Goal: Information Seeking & Learning: Check status

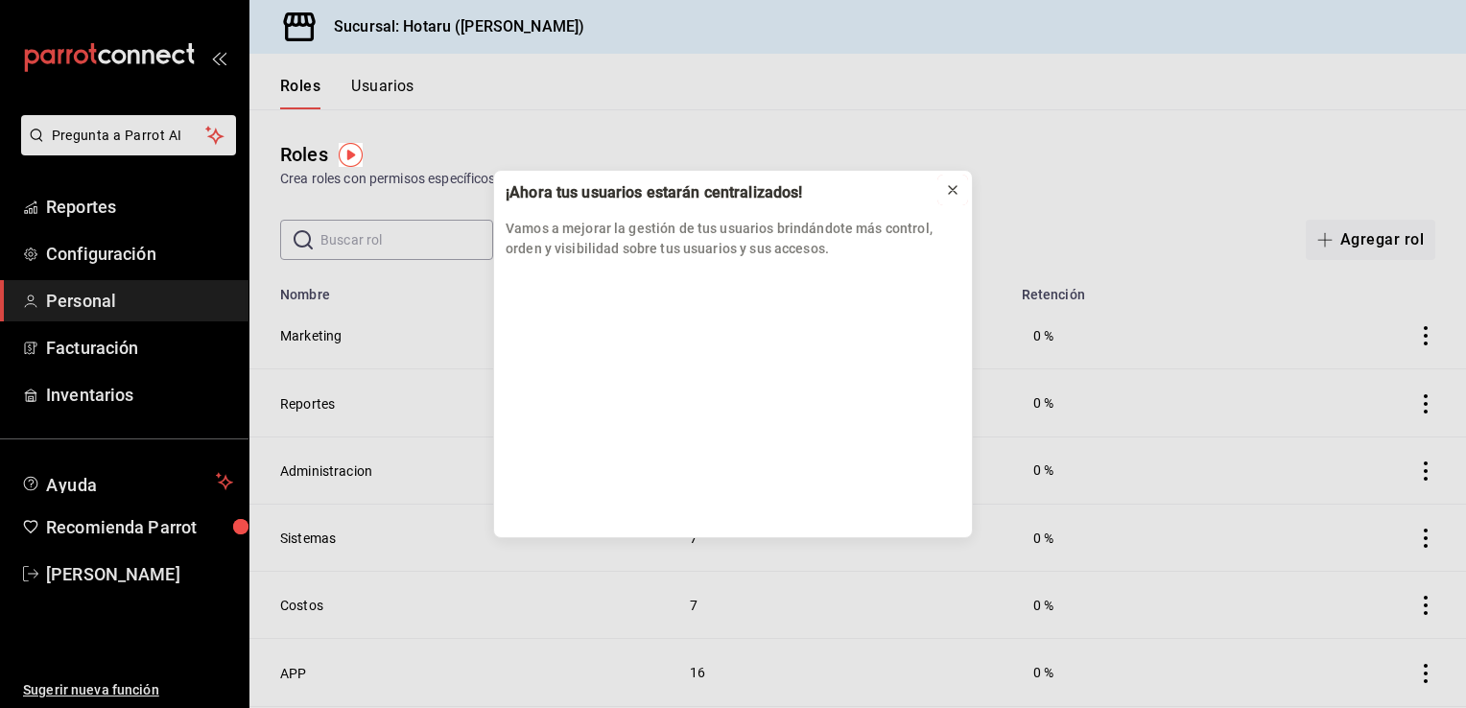
click at [952, 188] on icon at bounding box center [953, 190] width 8 height 8
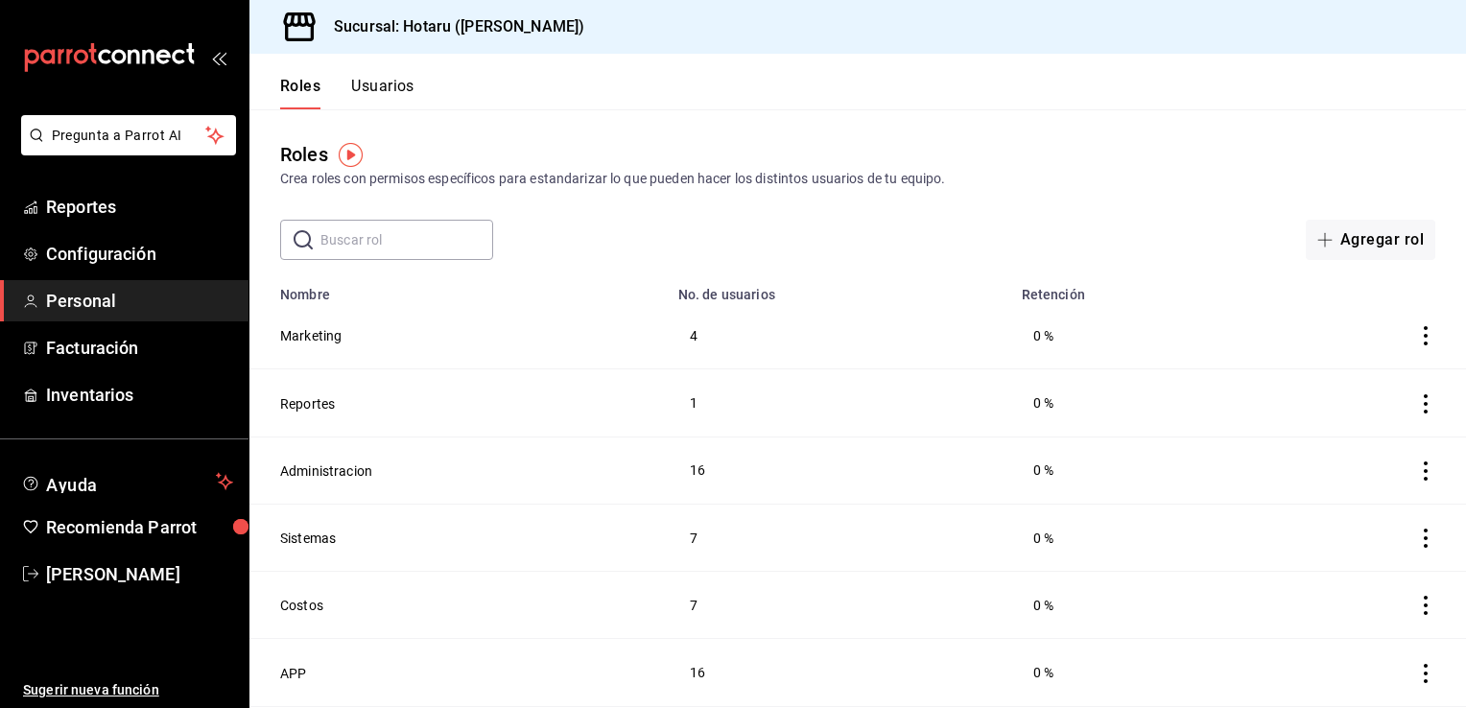
click at [292, 90] on button "Roles" at bounding box center [300, 93] width 40 height 33
click at [148, 204] on span "Reportes" at bounding box center [139, 207] width 187 height 26
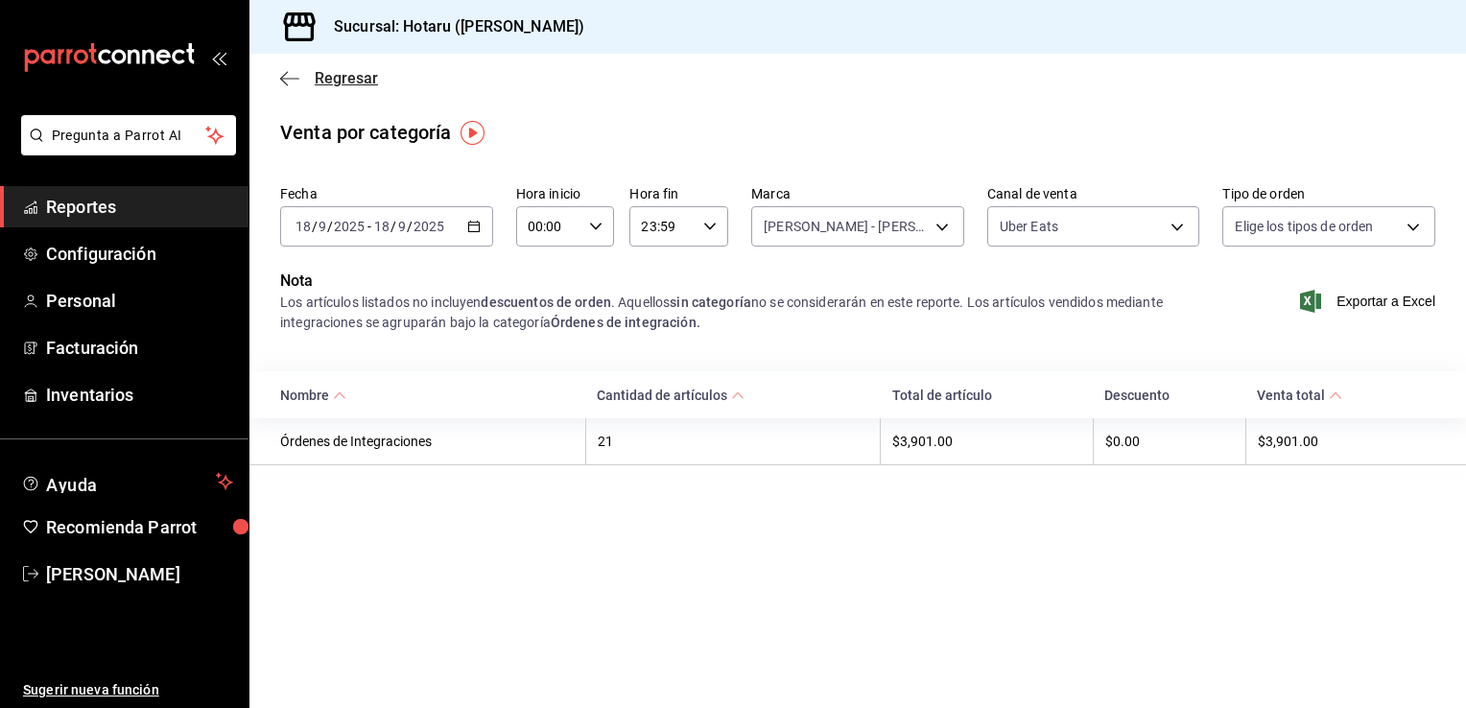
click at [286, 78] on icon "button" at bounding box center [289, 78] width 19 height 1
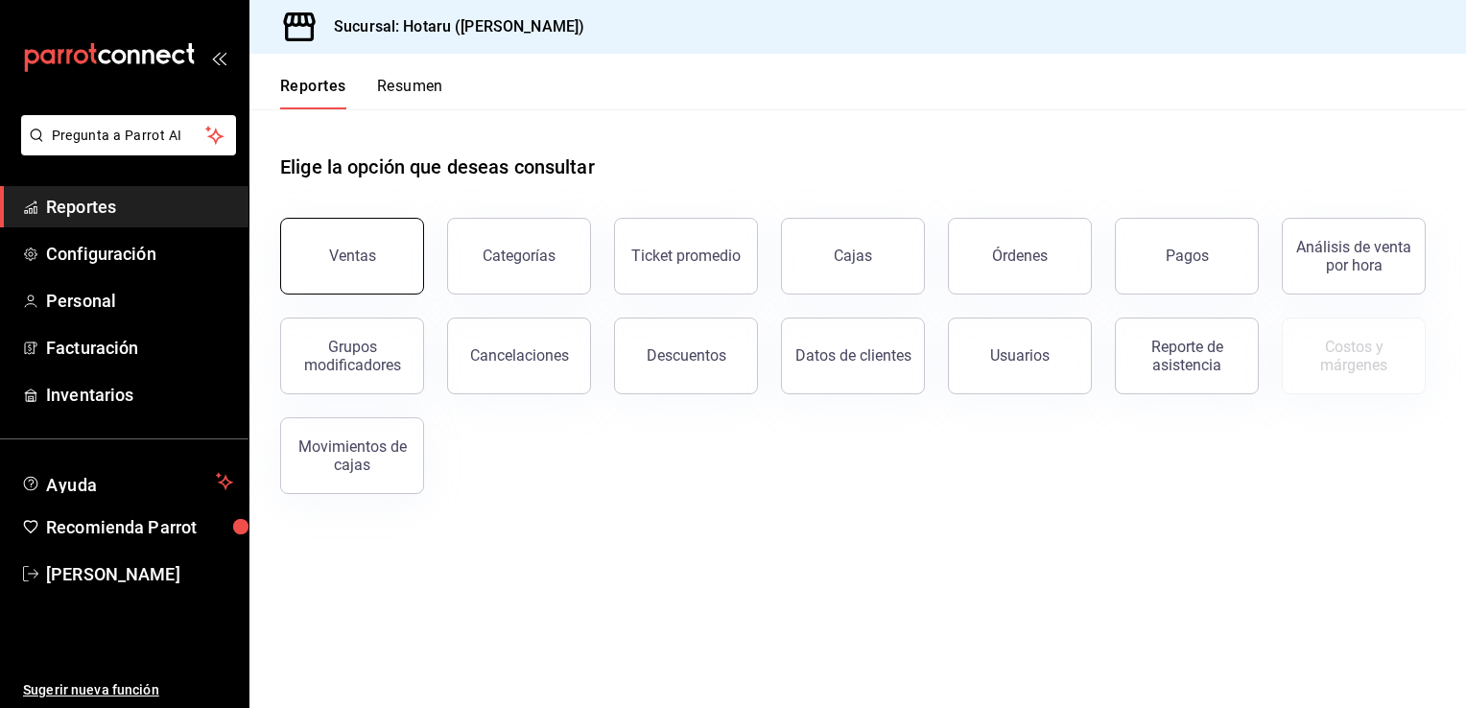
click at [330, 259] on div "Ventas" at bounding box center [352, 256] width 47 height 18
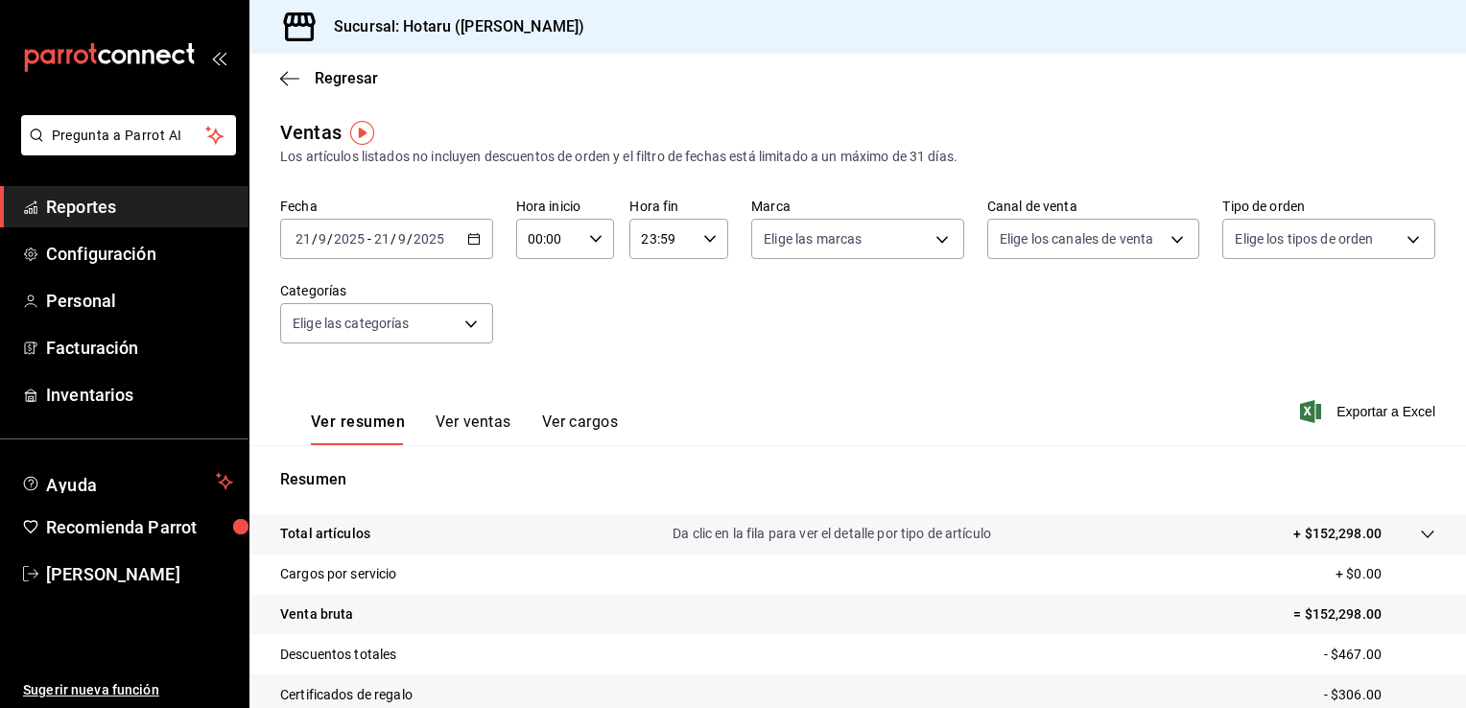
click at [593, 241] on icon "button" at bounding box center [595, 238] width 13 height 13
click at [546, 384] on button "02" at bounding box center [537, 380] width 41 height 38
type input "02:00"
click at [1449, 677] on div at bounding box center [733, 354] width 1466 height 708
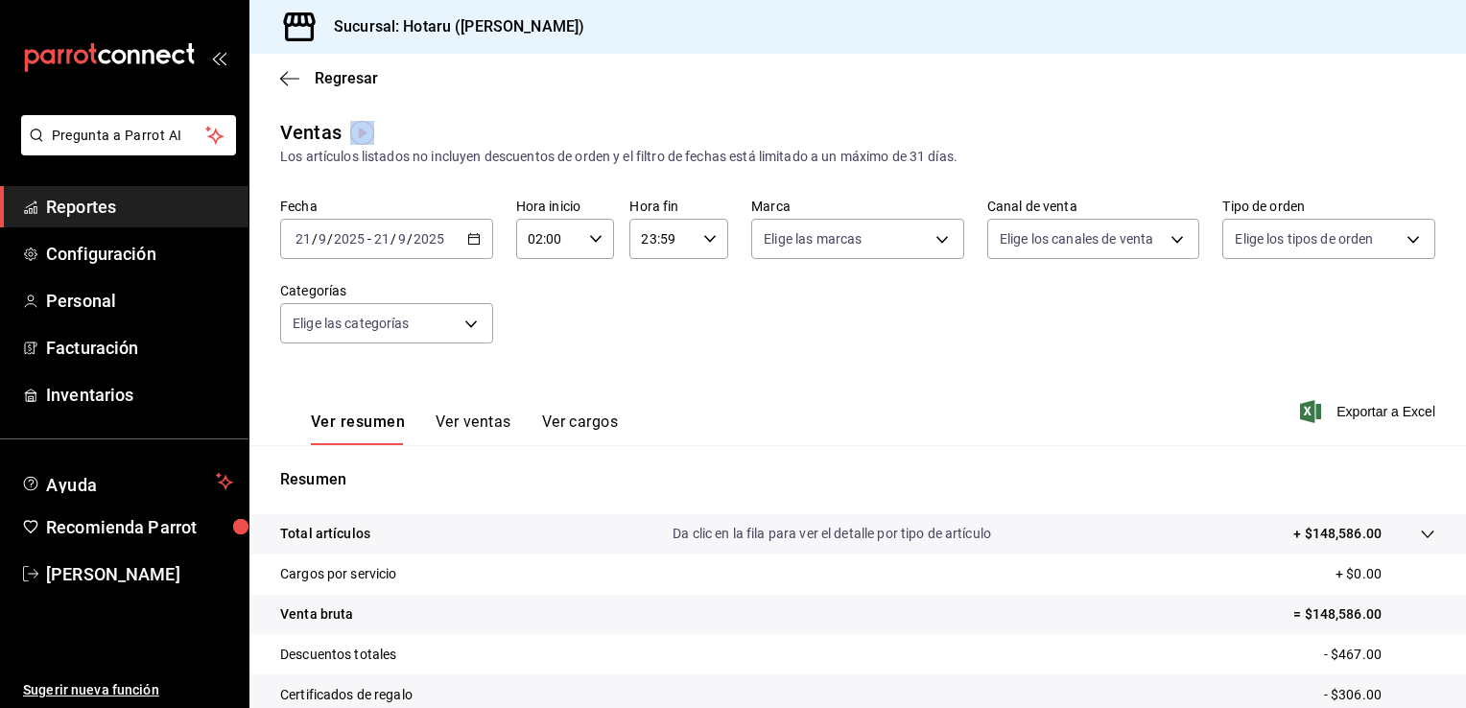
click at [499, 426] on button "Ver ventas" at bounding box center [473, 428] width 76 height 33
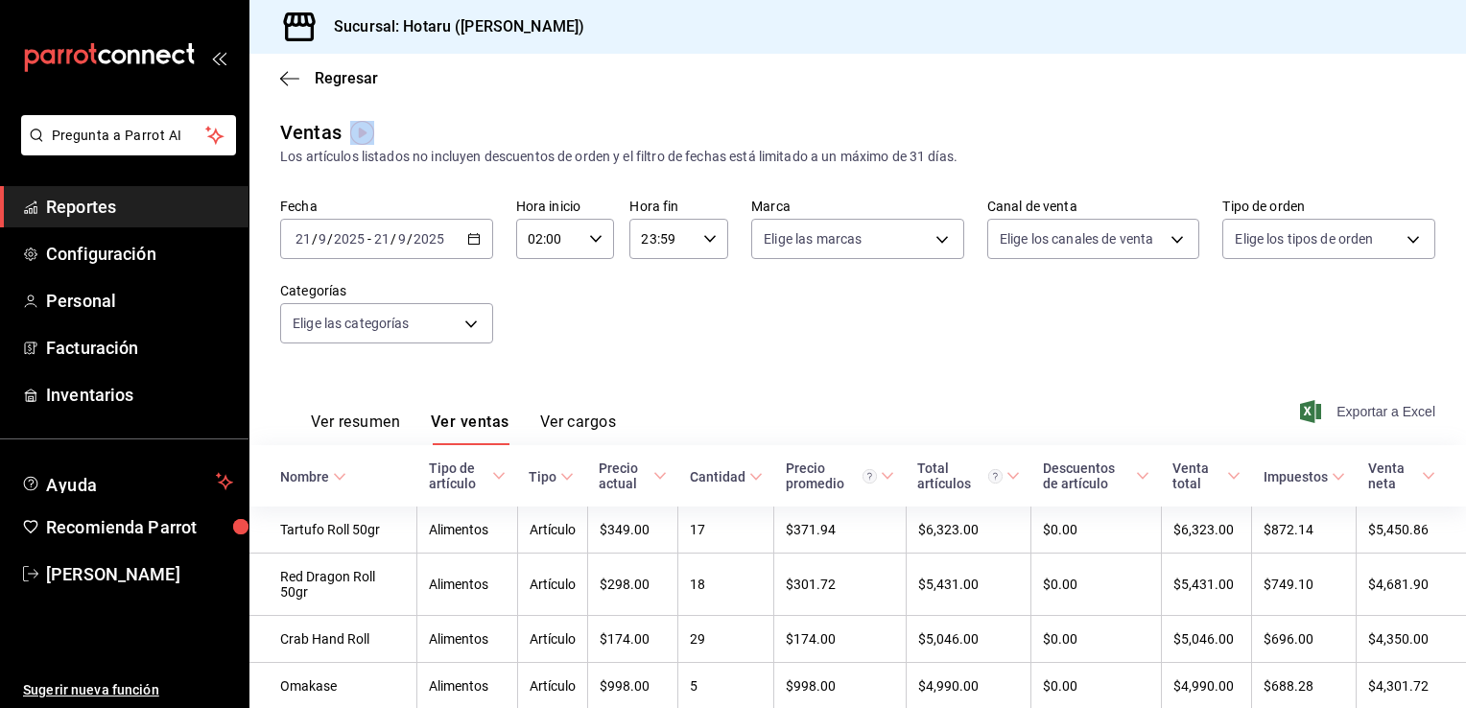
click at [1362, 409] on span "Exportar a Excel" at bounding box center [1369, 411] width 131 height 23
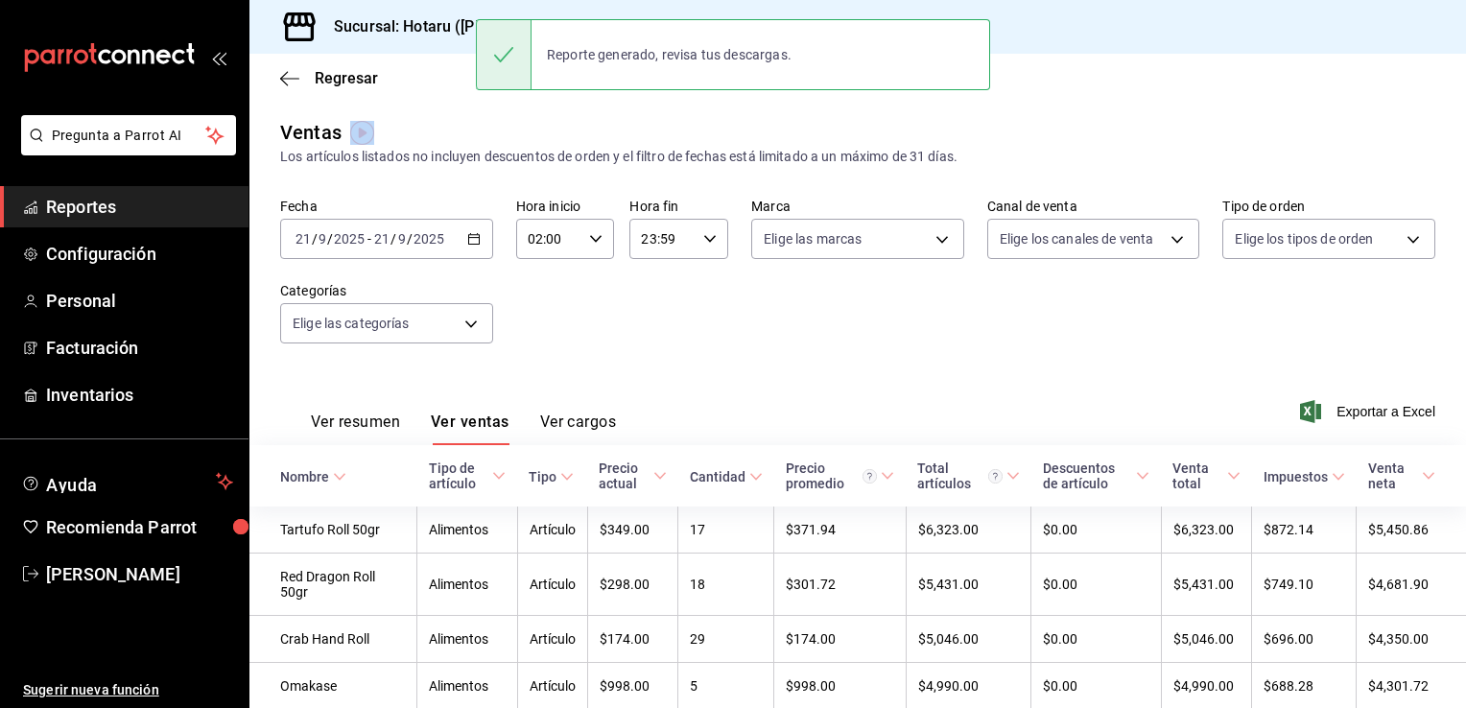
click at [318, 420] on button "Ver resumen" at bounding box center [355, 428] width 89 height 33
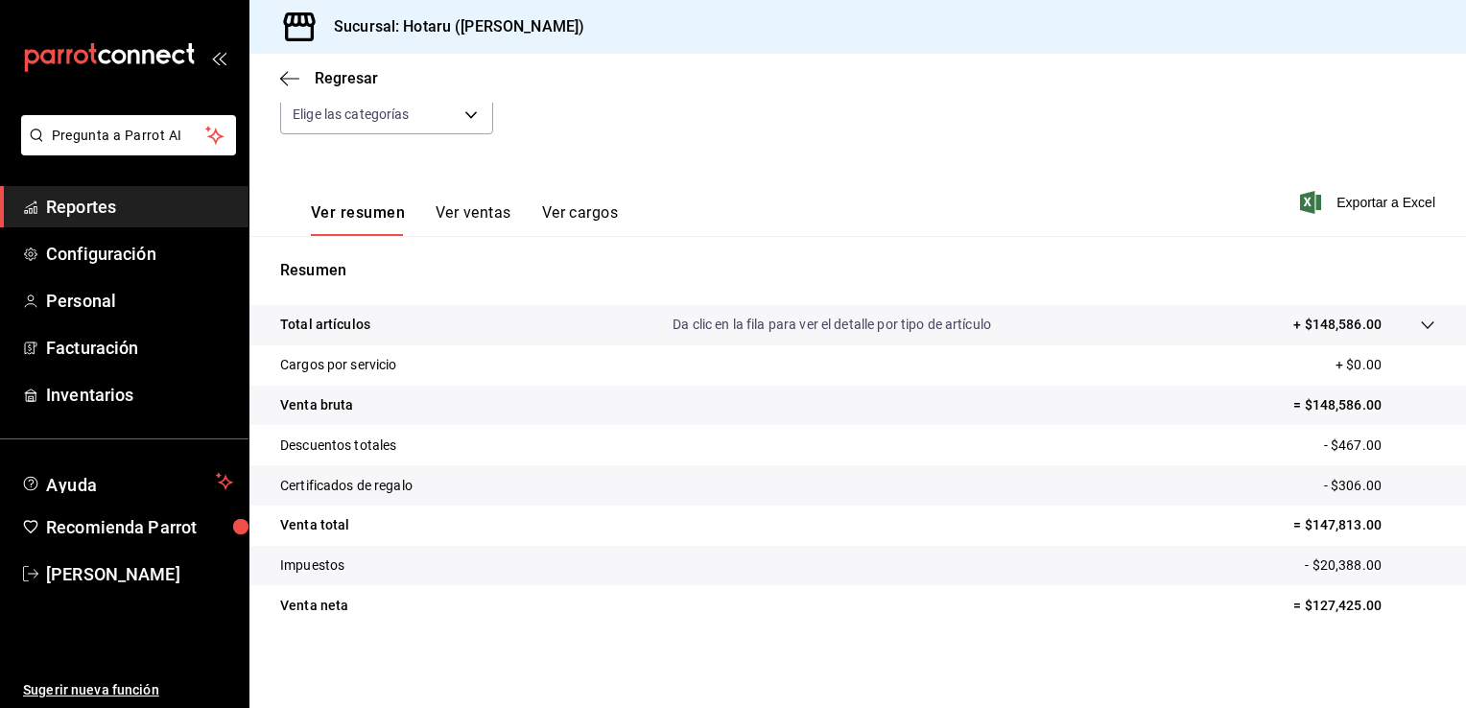
scroll to position [211, 0]
click at [288, 71] on icon "button" at bounding box center [289, 78] width 19 height 17
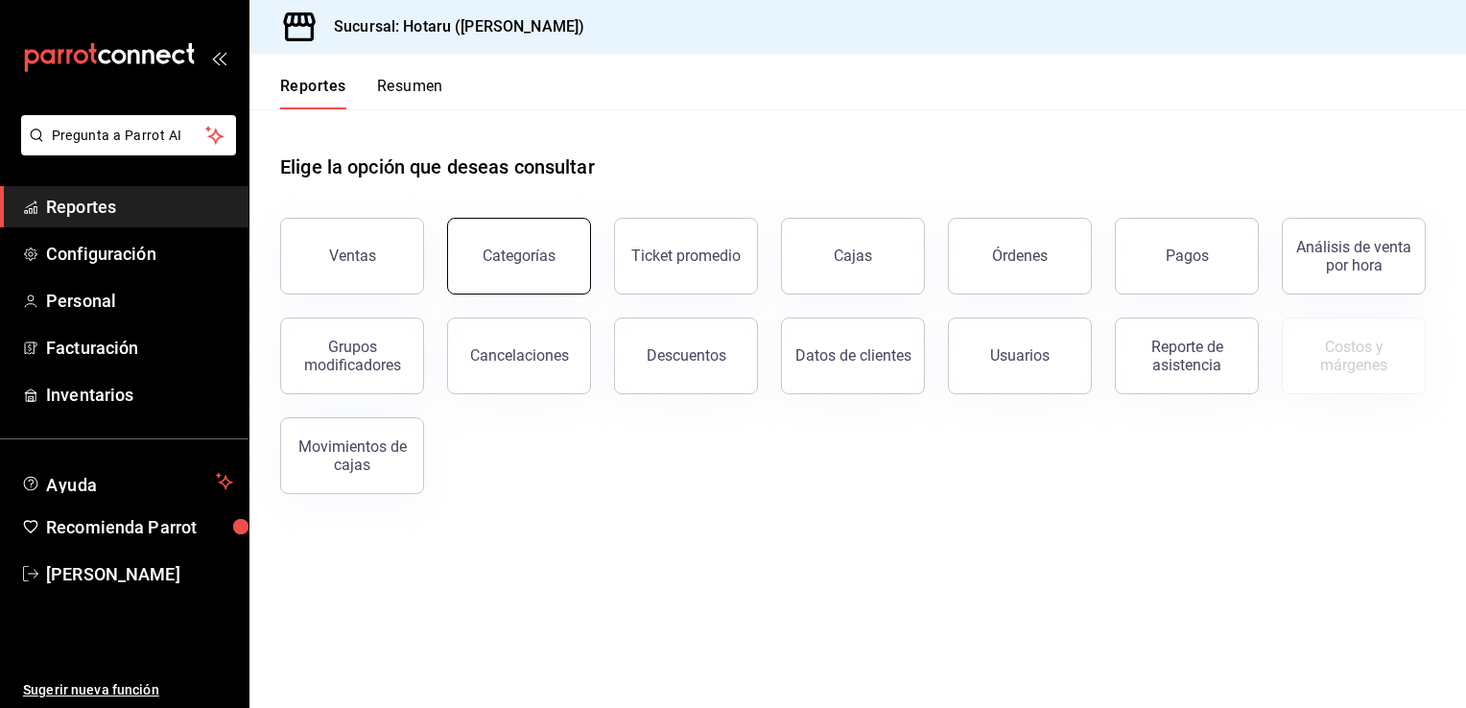
click at [544, 255] on div "Categorías" at bounding box center [518, 256] width 73 height 18
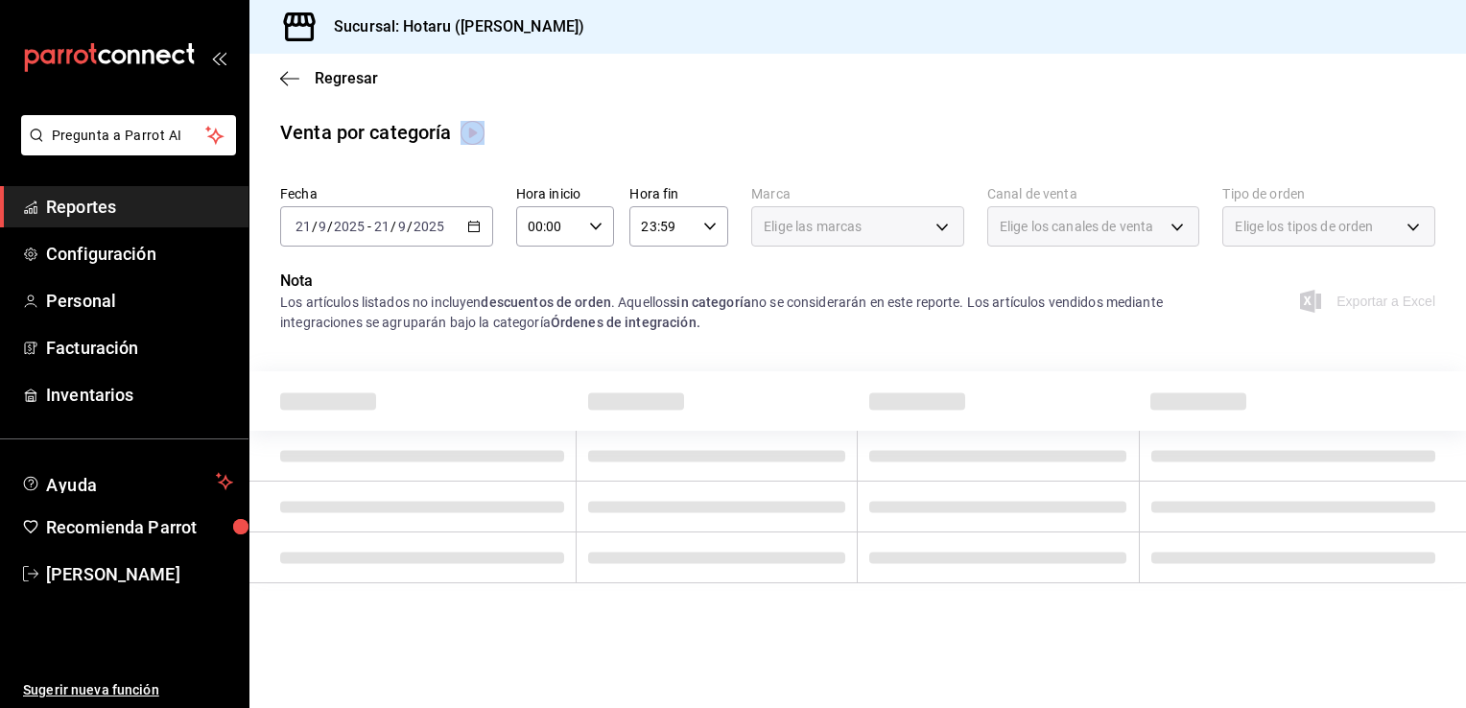
click at [1180, 230] on div "Elige los canales de venta" at bounding box center [1093, 226] width 213 height 40
click at [1175, 227] on div "Elige los canales de venta" at bounding box center [1093, 226] width 213 height 40
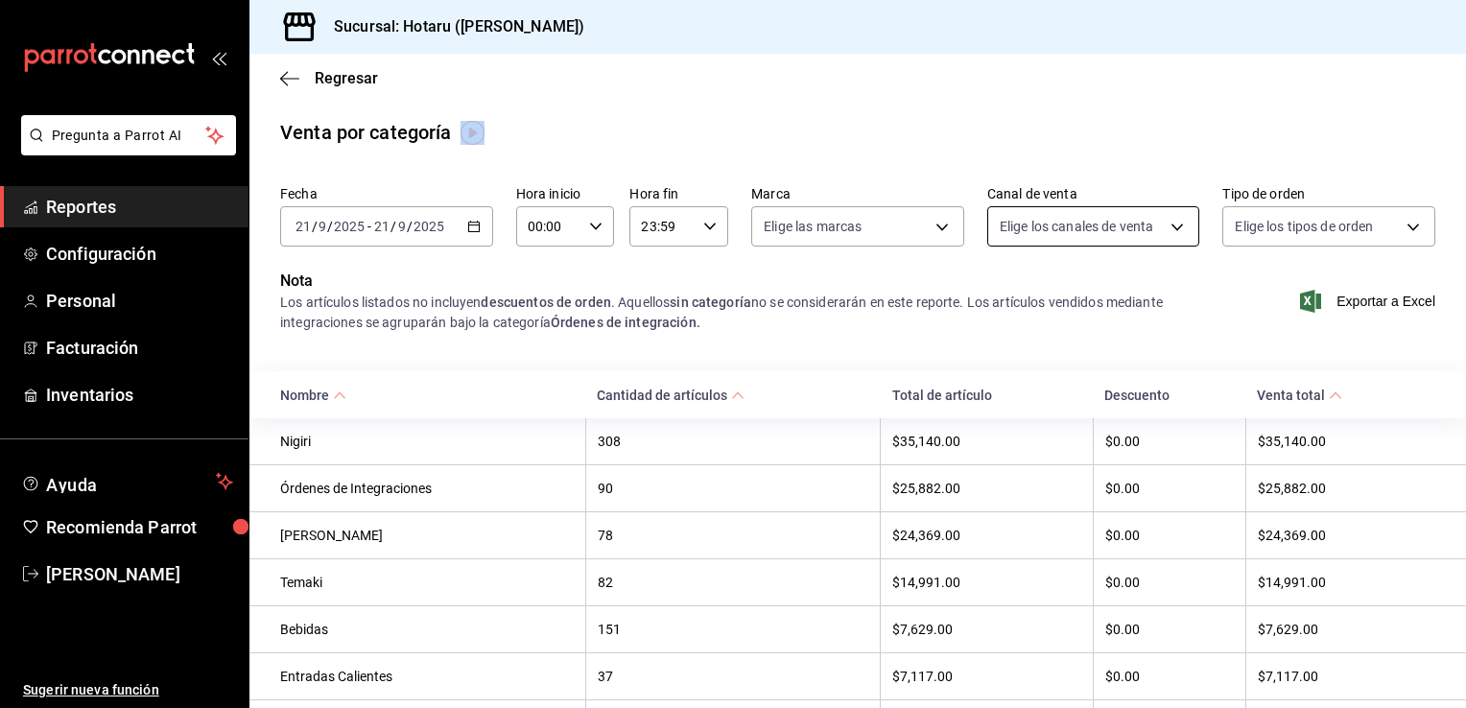
click at [1175, 227] on body "Pregunta a Parrot AI Reportes Configuración Personal Facturación Inventarios Ay…" at bounding box center [733, 354] width 1466 height 708
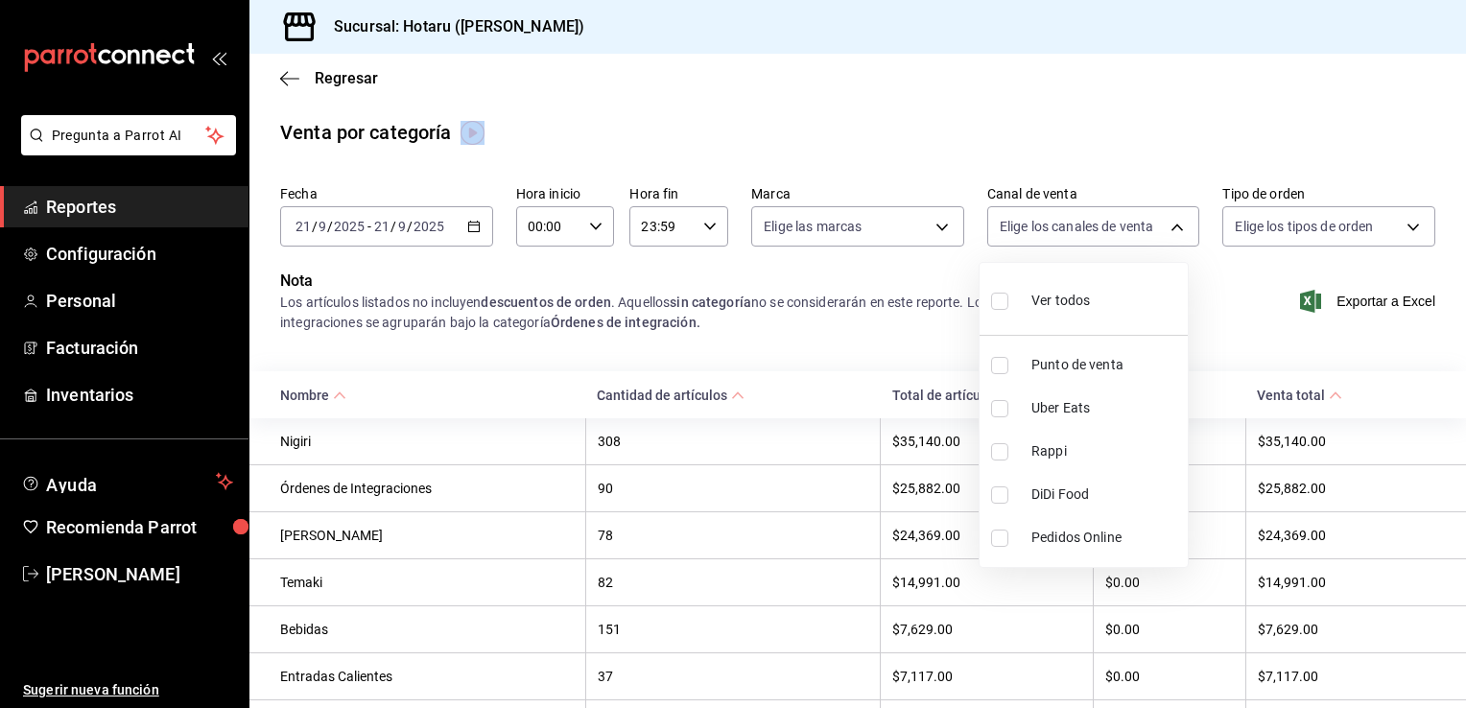
click at [1000, 410] on input "checkbox" at bounding box center [999, 408] width 17 height 17
checkbox input "true"
type input "UBER_EATS"
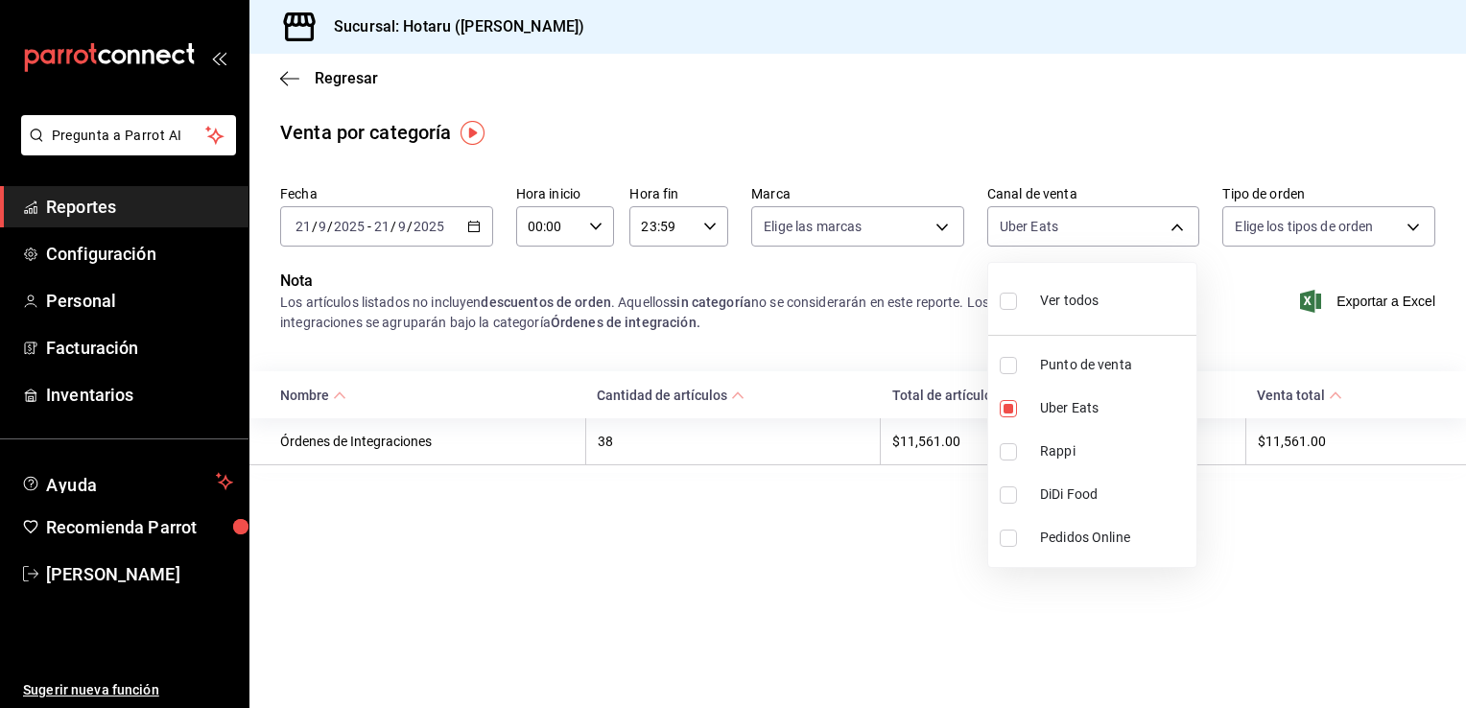
click at [937, 230] on div at bounding box center [733, 354] width 1466 height 708
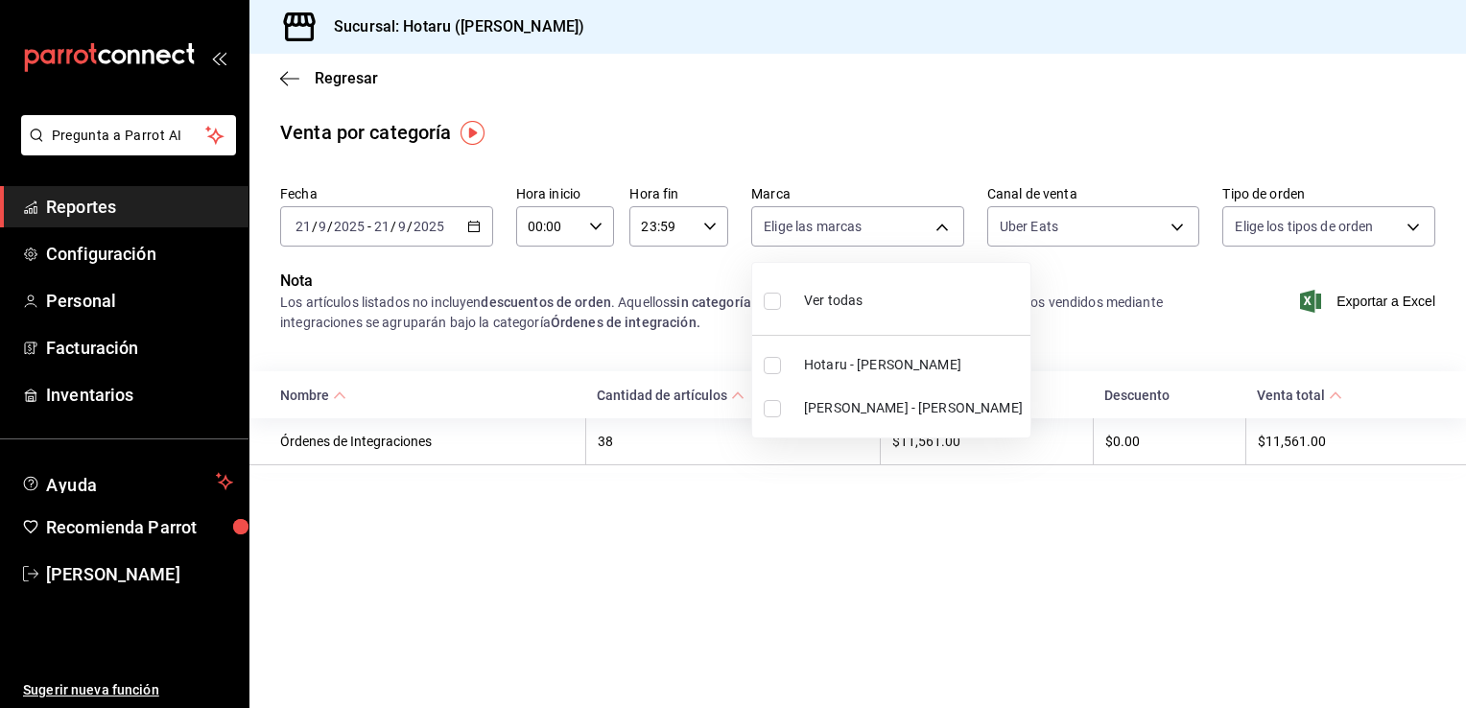
click at [937, 230] on body "Pregunta a Parrot AI Reportes Configuración Personal Facturación Inventarios Ay…" at bounding box center [733, 354] width 1466 height 708
click at [776, 363] on input "checkbox" at bounding box center [772, 365] width 17 height 17
checkbox input "true"
type input "c6f689f8-63fd-49a8-a607-35aea03ac6a9"
click at [775, 505] on div at bounding box center [733, 354] width 1466 height 708
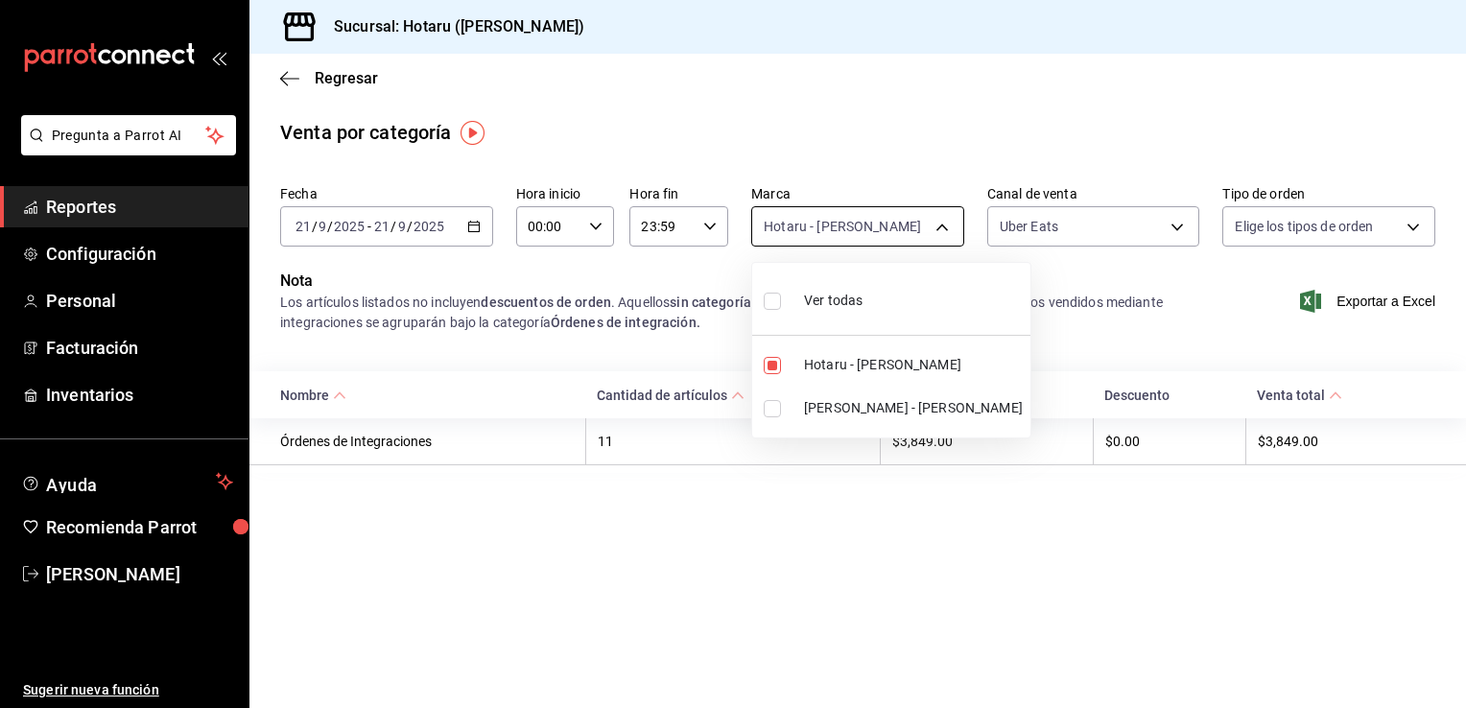
click at [947, 221] on body "Pregunta a Parrot AI Reportes Configuración Personal Facturación Inventarios Ay…" at bounding box center [733, 354] width 1466 height 708
click at [775, 359] on input "checkbox" at bounding box center [772, 365] width 17 height 17
checkbox input "false"
click at [771, 401] on input "checkbox" at bounding box center [772, 408] width 17 height 17
checkbox input "true"
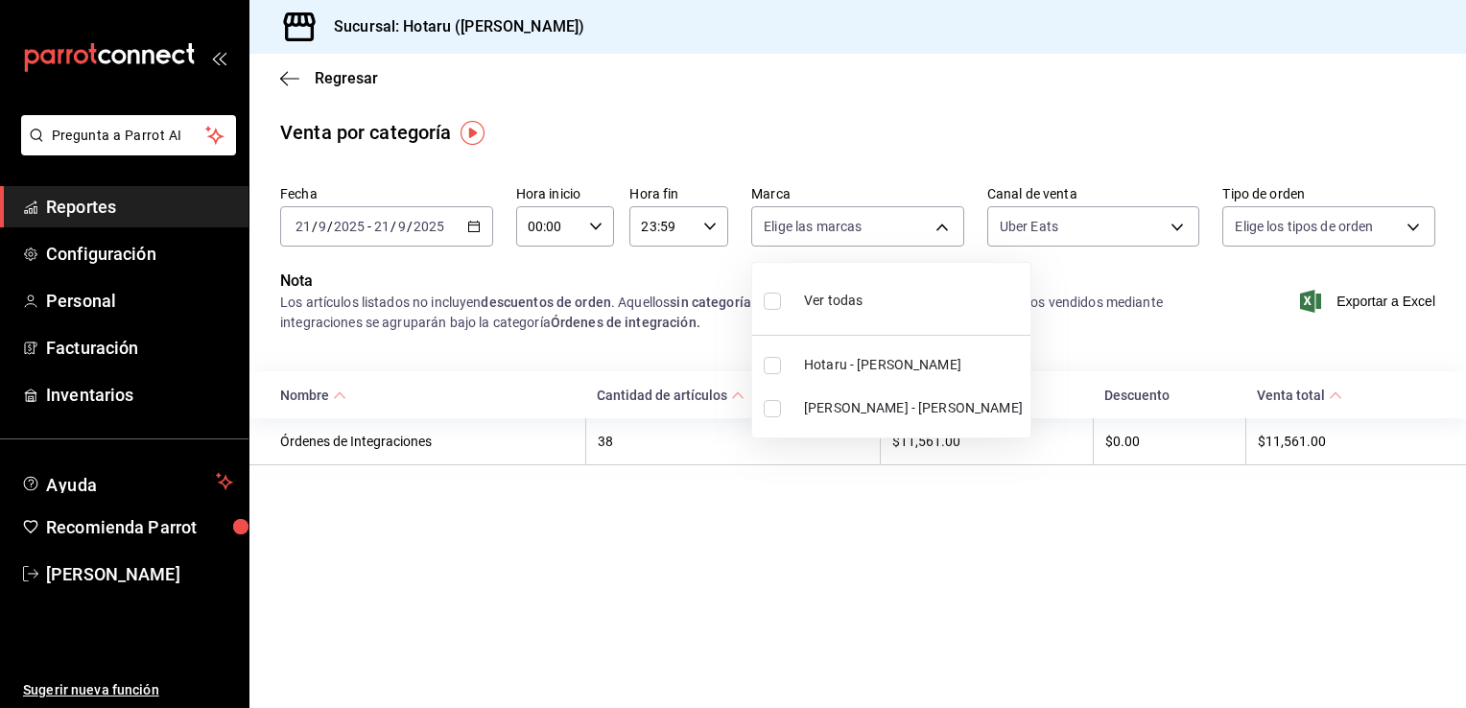
type input "619c758d-7c36-49c6-a756-e52d453908cb"
click at [282, 75] on div at bounding box center [733, 354] width 1466 height 708
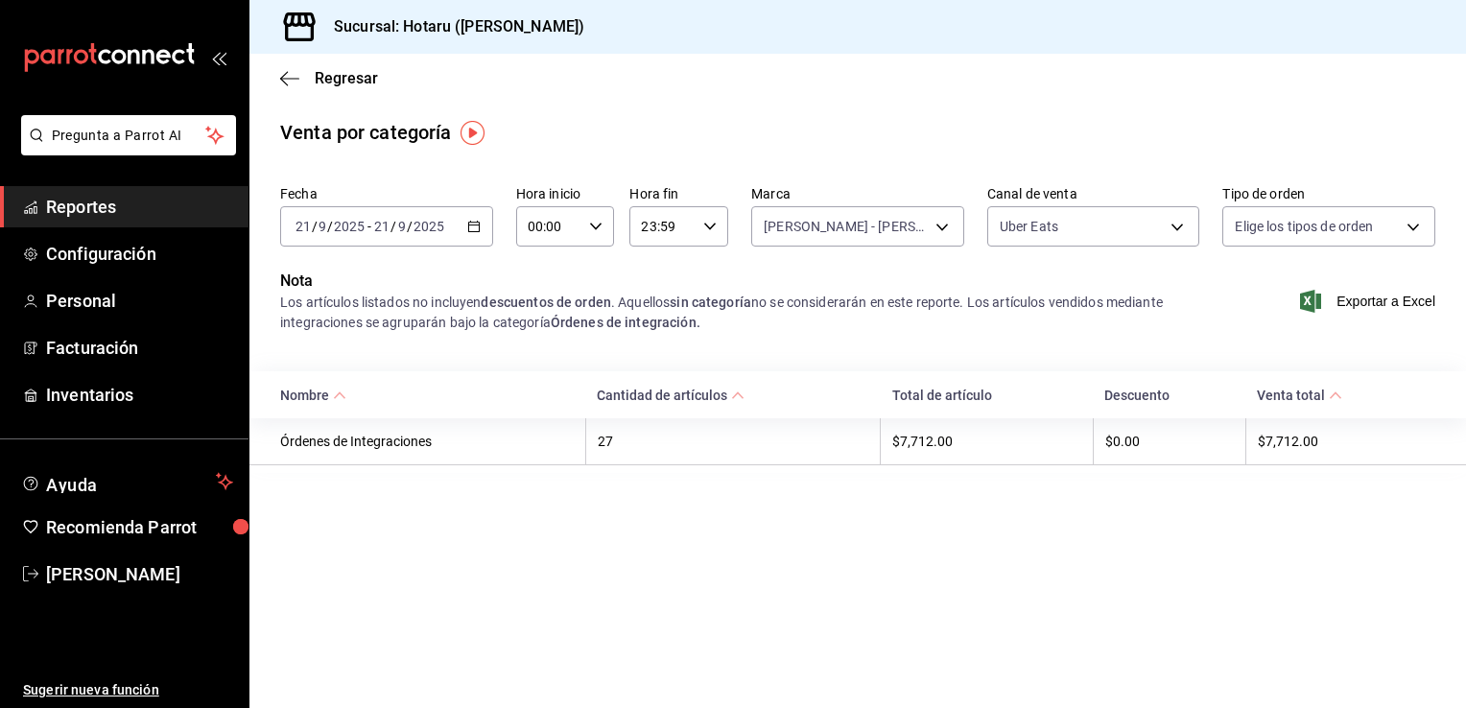
click at [282, 75] on icon "button" at bounding box center [289, 78] width 19 height 17
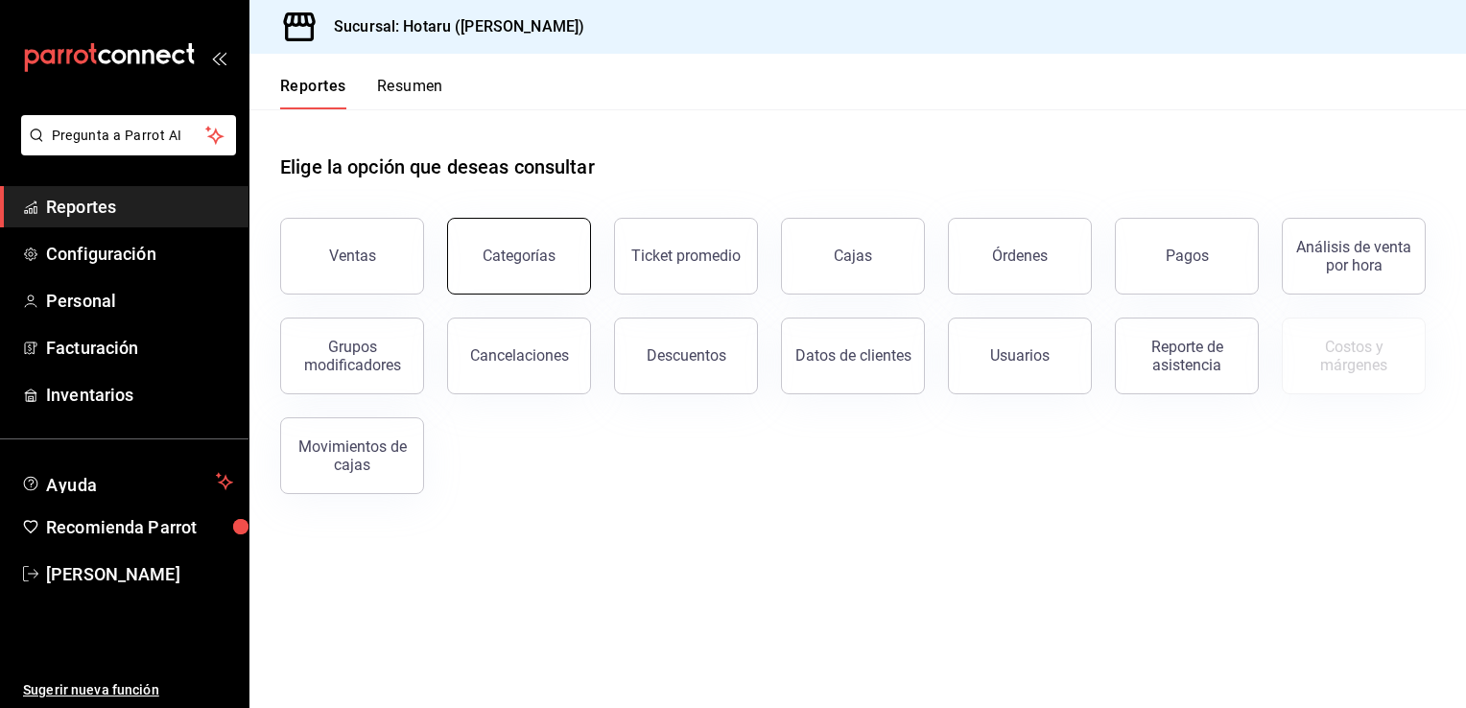
click at [528, 261] on div "Categorías" at bounding box center [518, 256] width 73 height 18
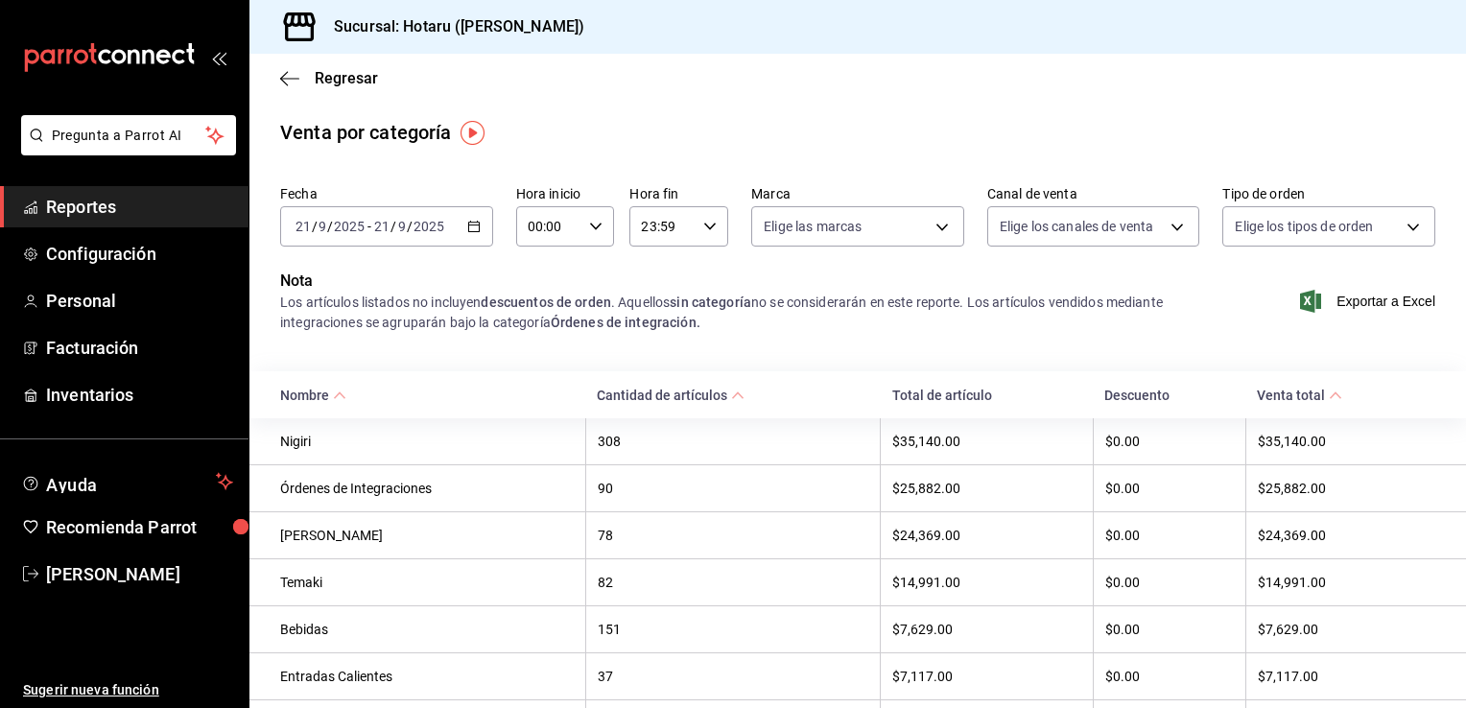
click at [471, 228] on icon "button" at bounding box center [473, 226] width 13 height 13
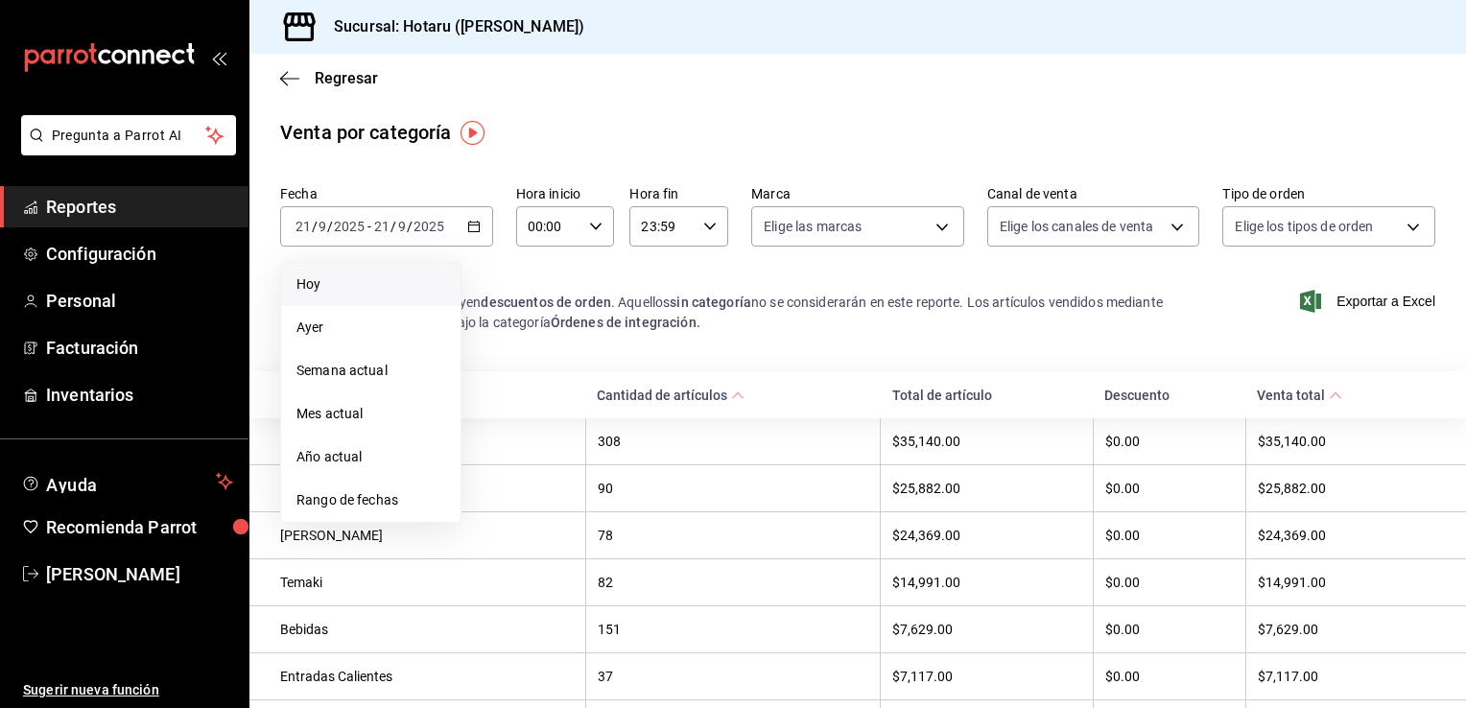
click at [382, 281] on span "Hoy" at bounding box center [370, 284] width 149 height 20
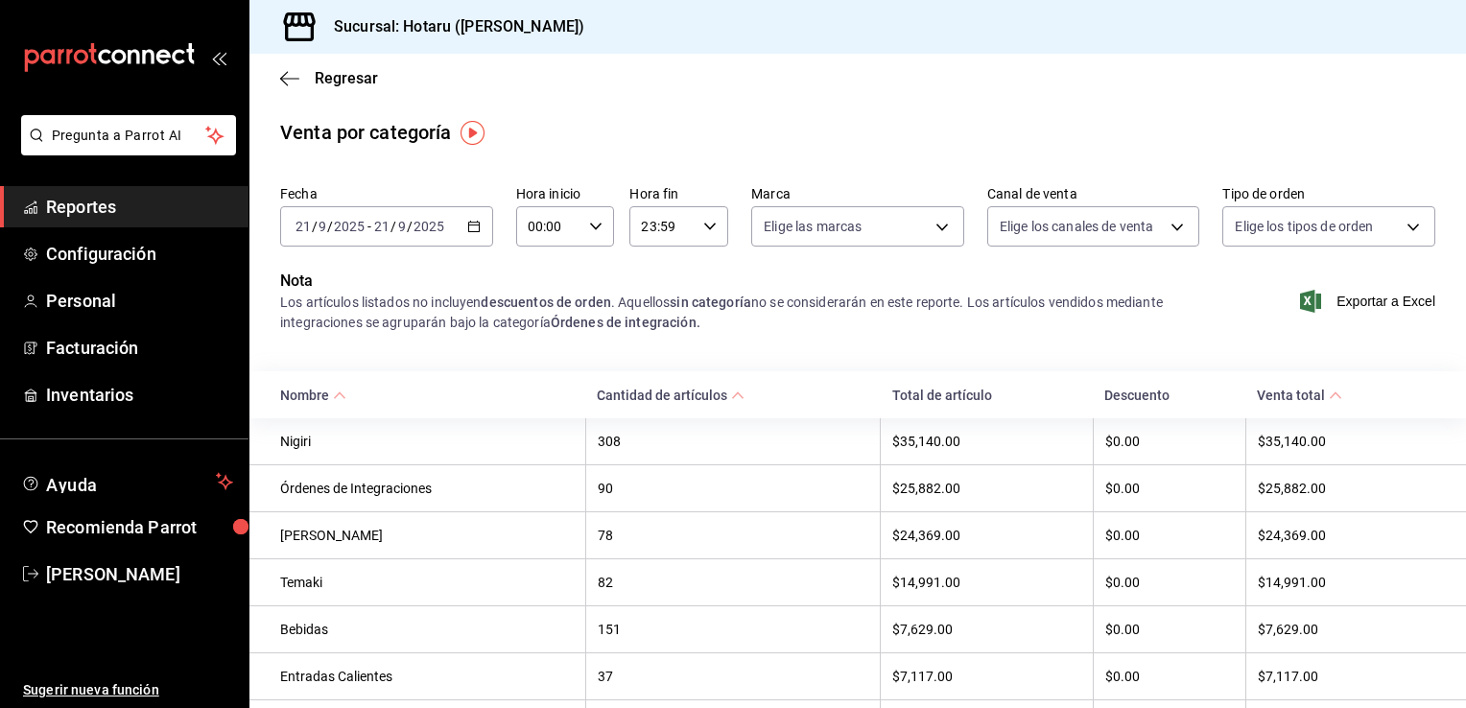
click at [595, 225] on \(Stroke\) "button" at bounding box center [596, 226] width 12 height 7
click at [544, 367] on span "02" at bounding box center [538, 367] width 18 height 15
type input "02:00"
click at [539, 149] on div at bounding box center [733, 354] width 1466 height 708
click at [287, 79] on icon "button" at bounding box center [289, 78] width 19 height 1
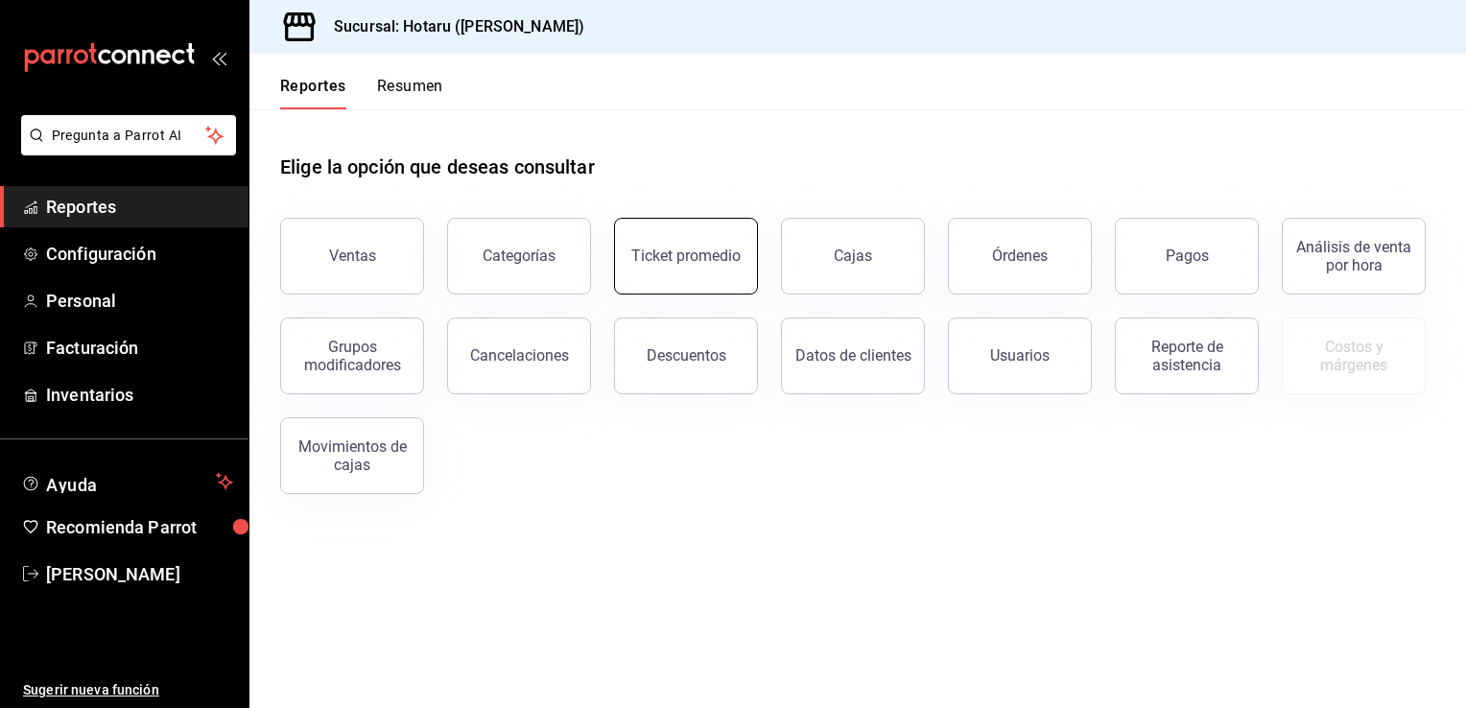
click at [657, 249] on div "Ticket promedio" at bounding box center [685, 256] width 109 height 18
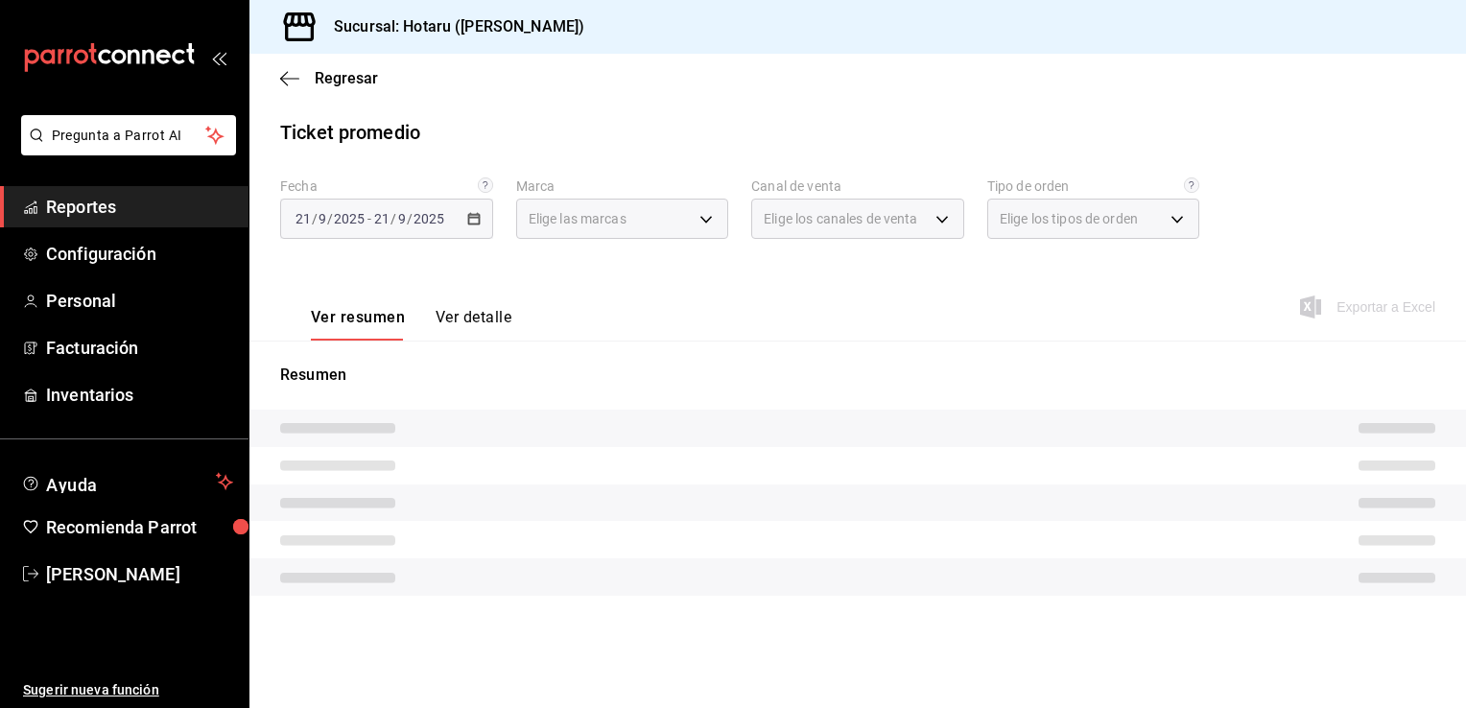
type input "c6f689f8-63fd-49a8-a607-35aea03ac6a9,619c758d-7c36-49c6-a756-e52d453908cb"
type input "PARROT,UBER_EATS,RAPPI,DIDI_FOOD,ONLINE"
type input "1ceba3b7-3cd3-4620-b4ec-4b6d29c74f5d,f38966ed-c187-4b4e-a817-8ece369e4d0b,32ac7…"
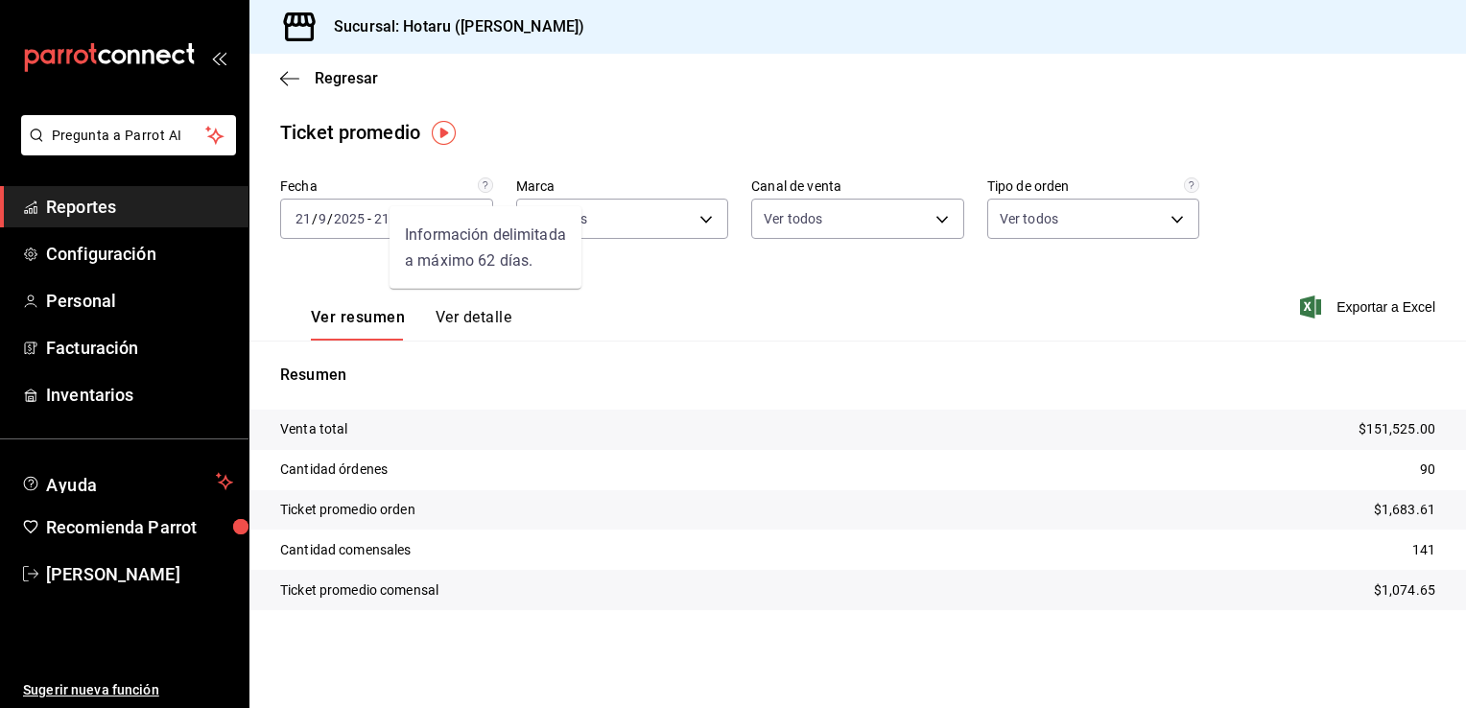
click at [472, 215] on div "Información delimitada a máximo 62 días." at bounding box center [485, 247] width 192 height 82
click at [529, 153] on main "Regresar Ticket promedio Fecha 2025-09-21 21 / 9 / 2025 - 2025-09-21 21 / 9 / 2…" at bounding box center [857, 381] width 1216 height 654
click at [468, 223] on \(Stroke\) "button" at bounding box center [474, 219] width 12 height 11
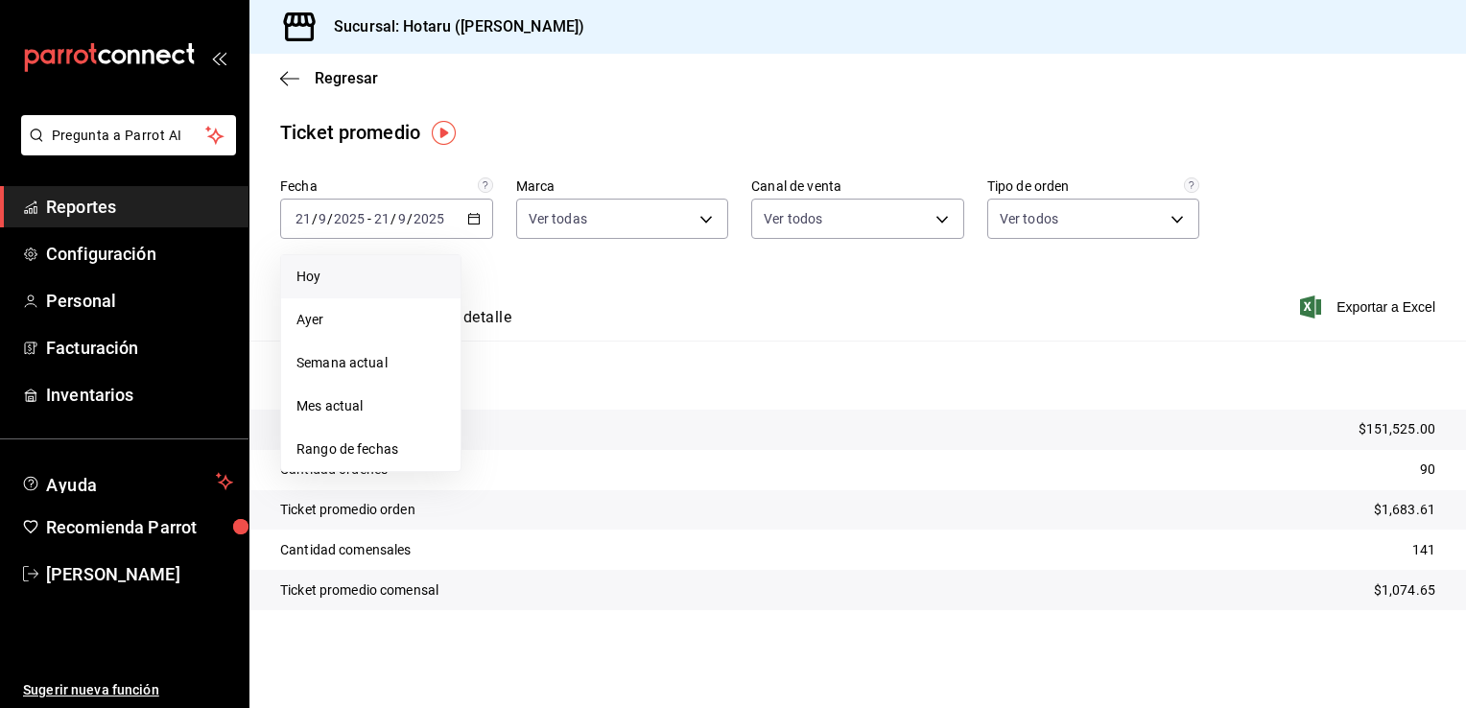
click at [407, 256] on li "Hoy" at bounding box center [370, 276] width 179 height 43
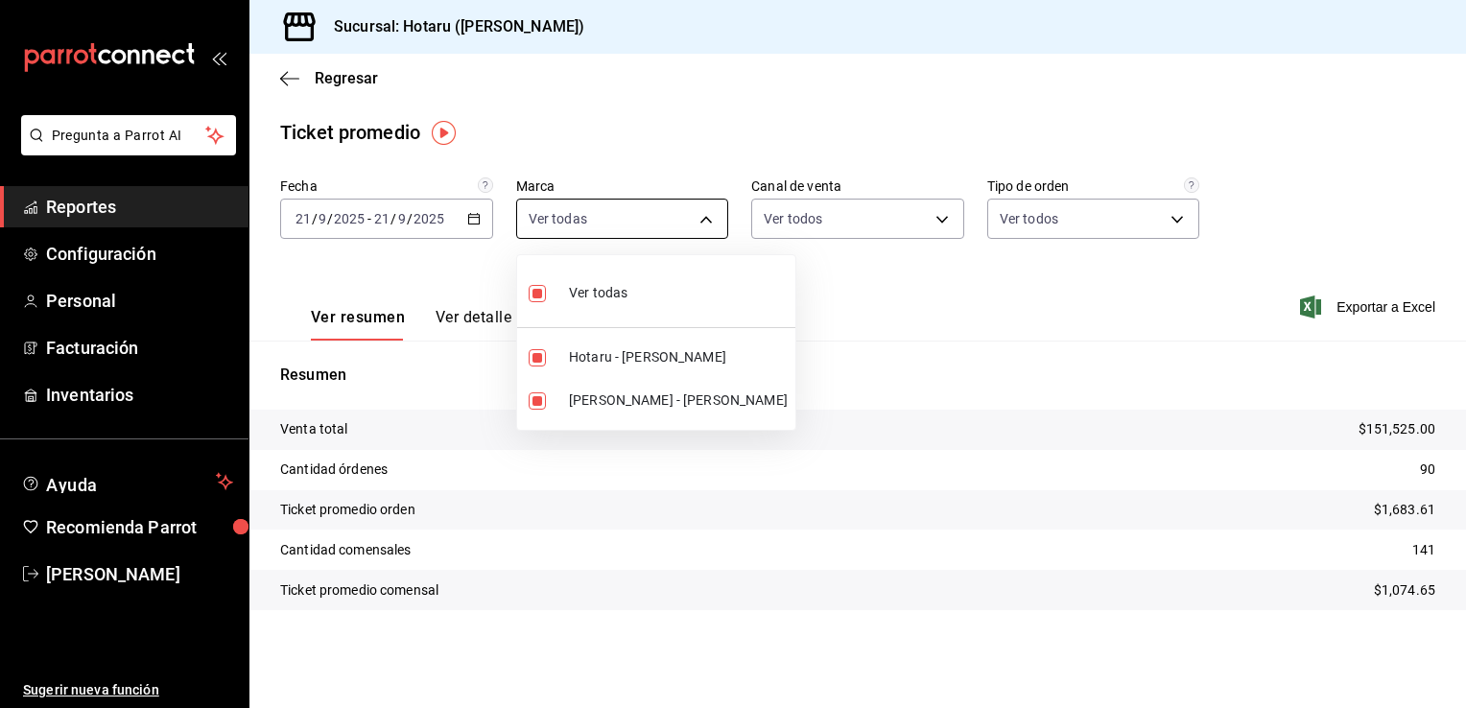
click at [706, 217] on body "Pregunta a Parrot AI Reportes Configuración Personal Facturación Inventarios Ay…" at bounding box center [733, 354] width 1466 height 708
click at [684, 119] on div at bounding box center [733, 354] width 1466 height 708
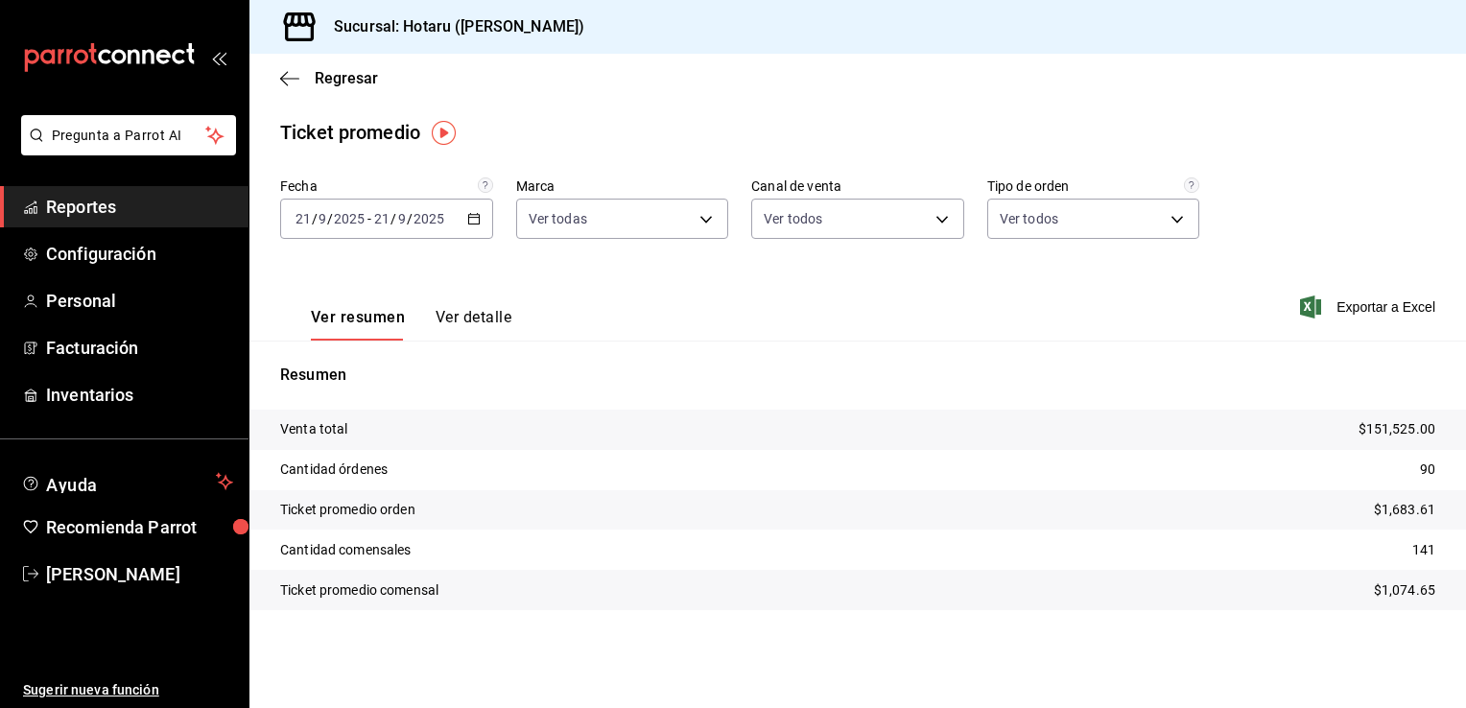
click at [478, 210] on div "2025-09-21 21 / 9 / 2025 - 2025-09-21 21 / 9 / 2025" at bounding box center [386, 219] width 213 height 40
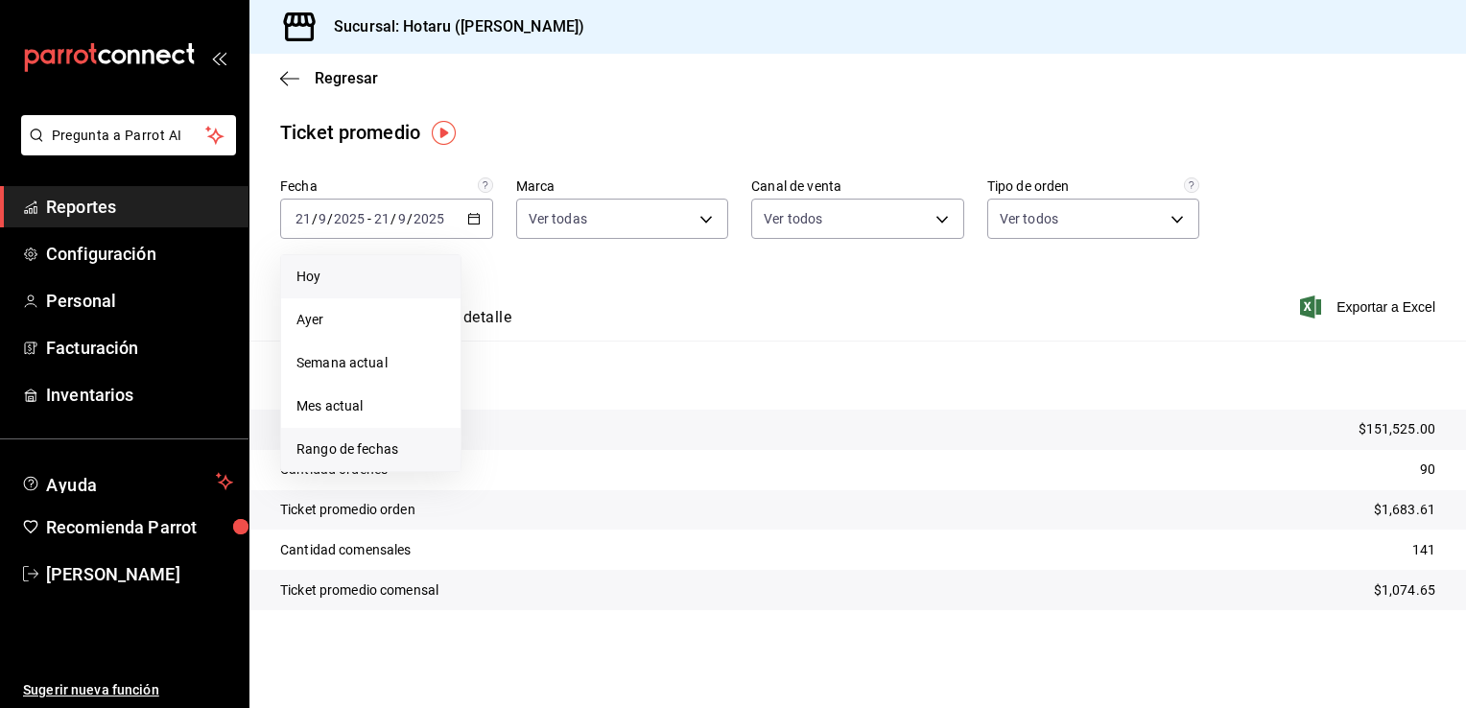
click at [343, 442] on span "Rango de fechas" at bounding box center [370, 449] width 149 height 20
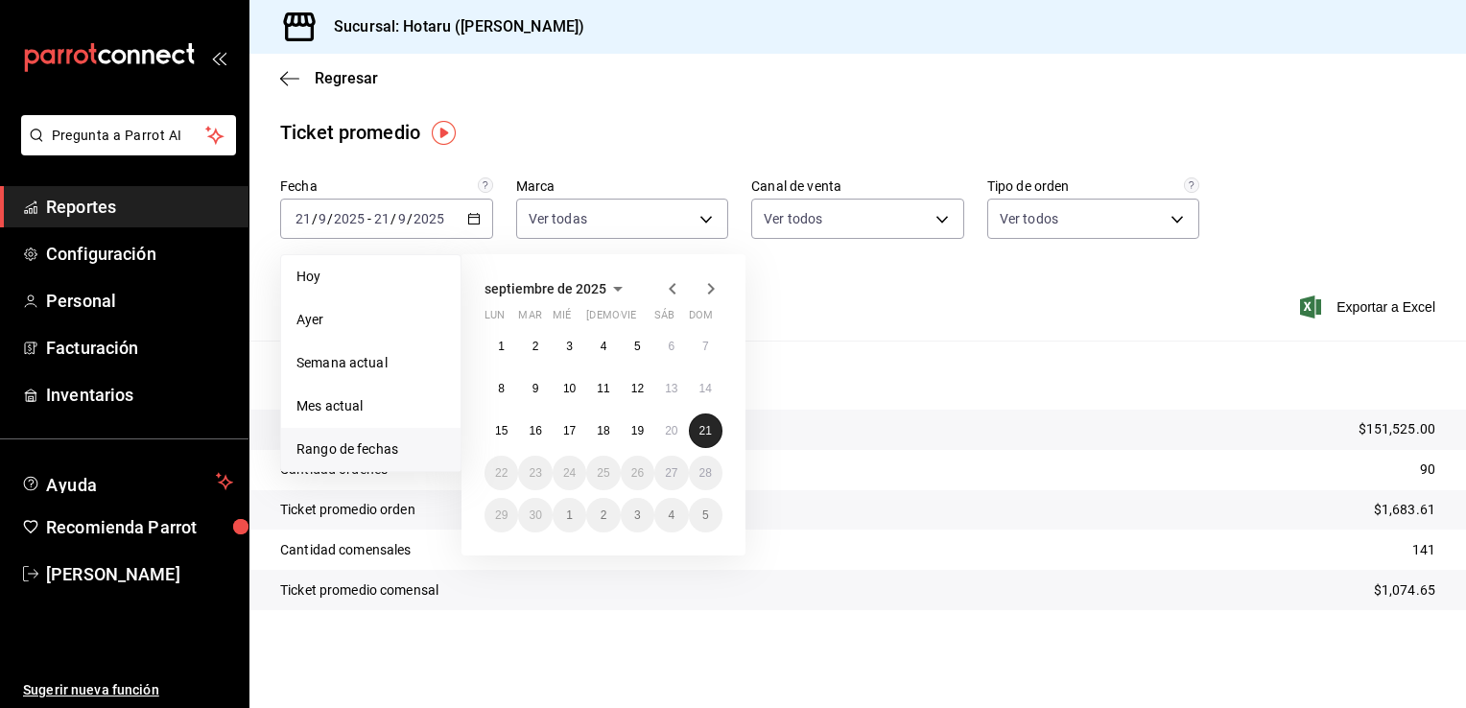
click at [709, 430] on abbr "21" at bounding box center [705, 430] width 12 height 13
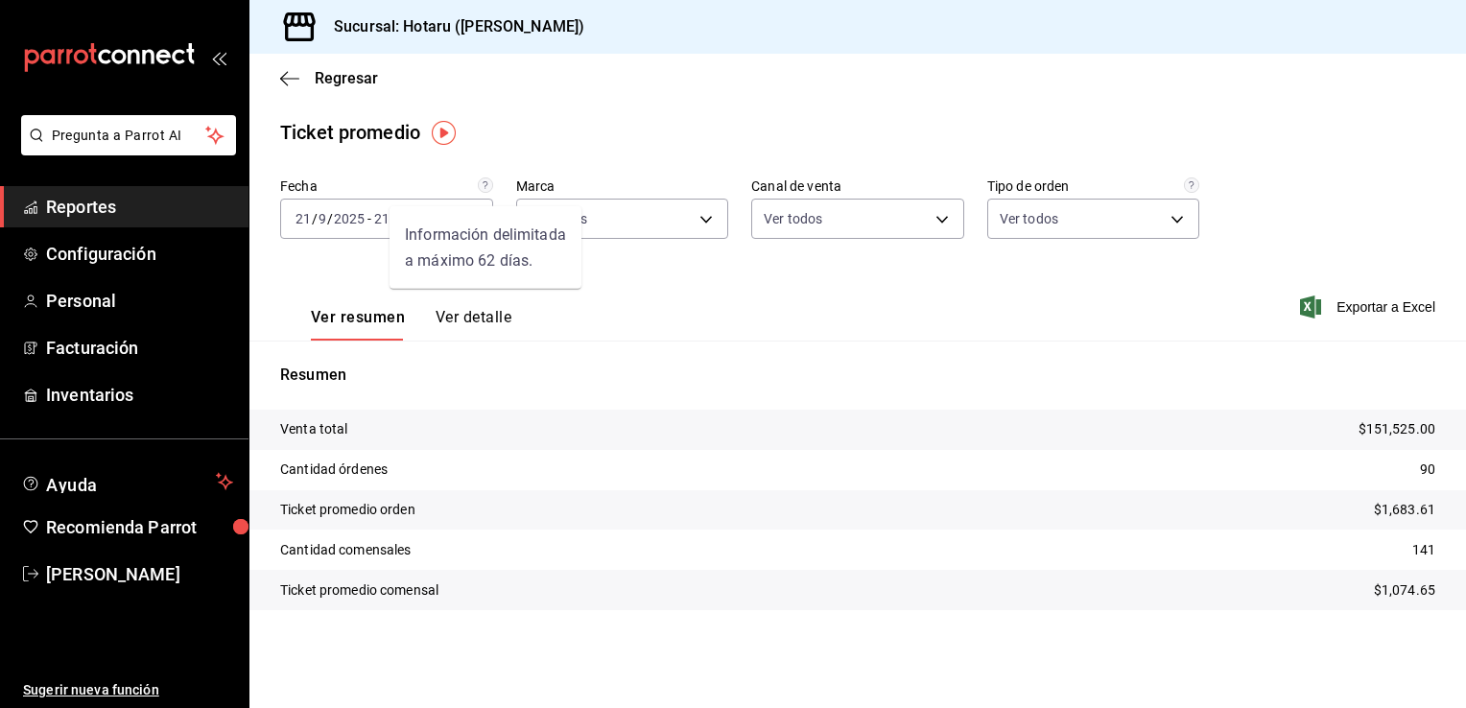
click at [482, 186] on circle "Información delimitada a máximo 62 días." at bounding box center [485, 184] width 14 height 14
click at [472, 309] on button "Ver detalle" at bounding box center [473, 324] width 76 height 33
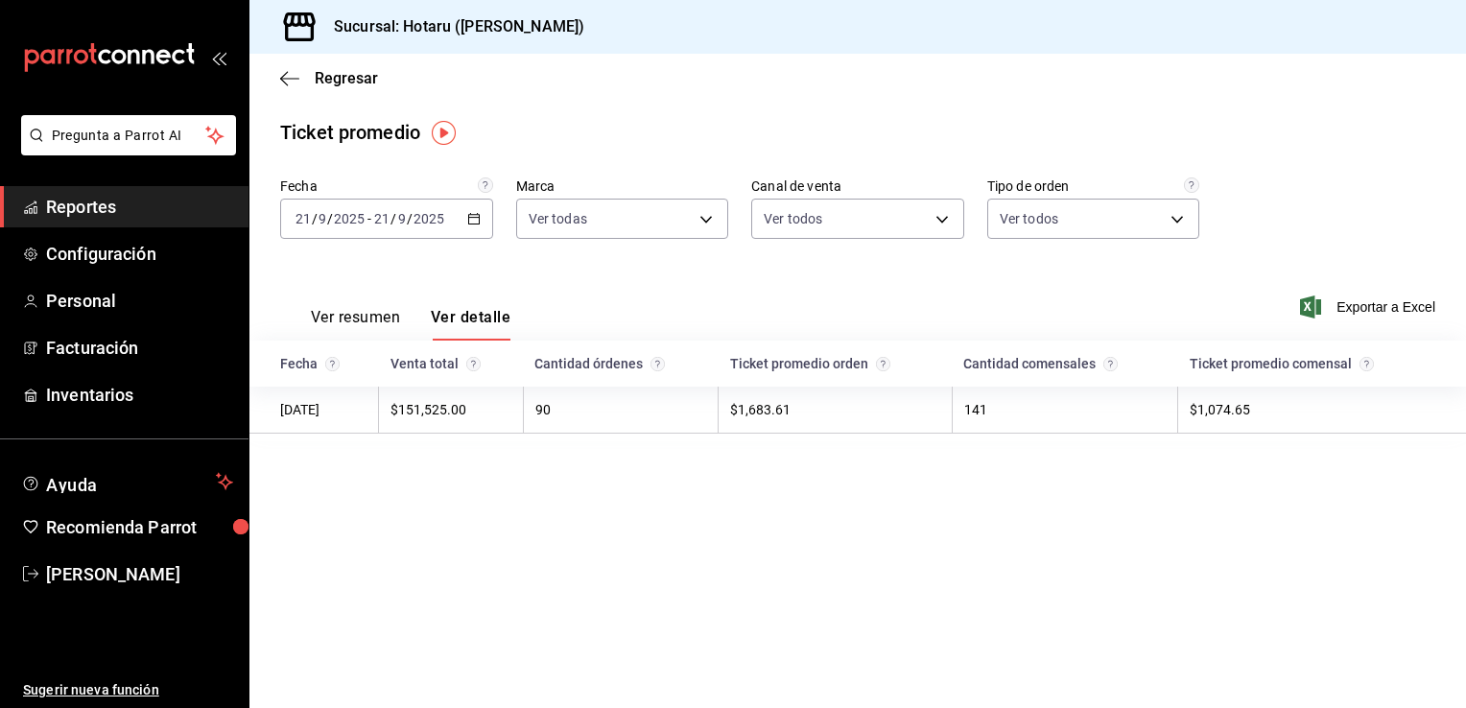
click at [362, 324] on button "Ver resumen" at bounding box center [355, 324] width 89 height 33
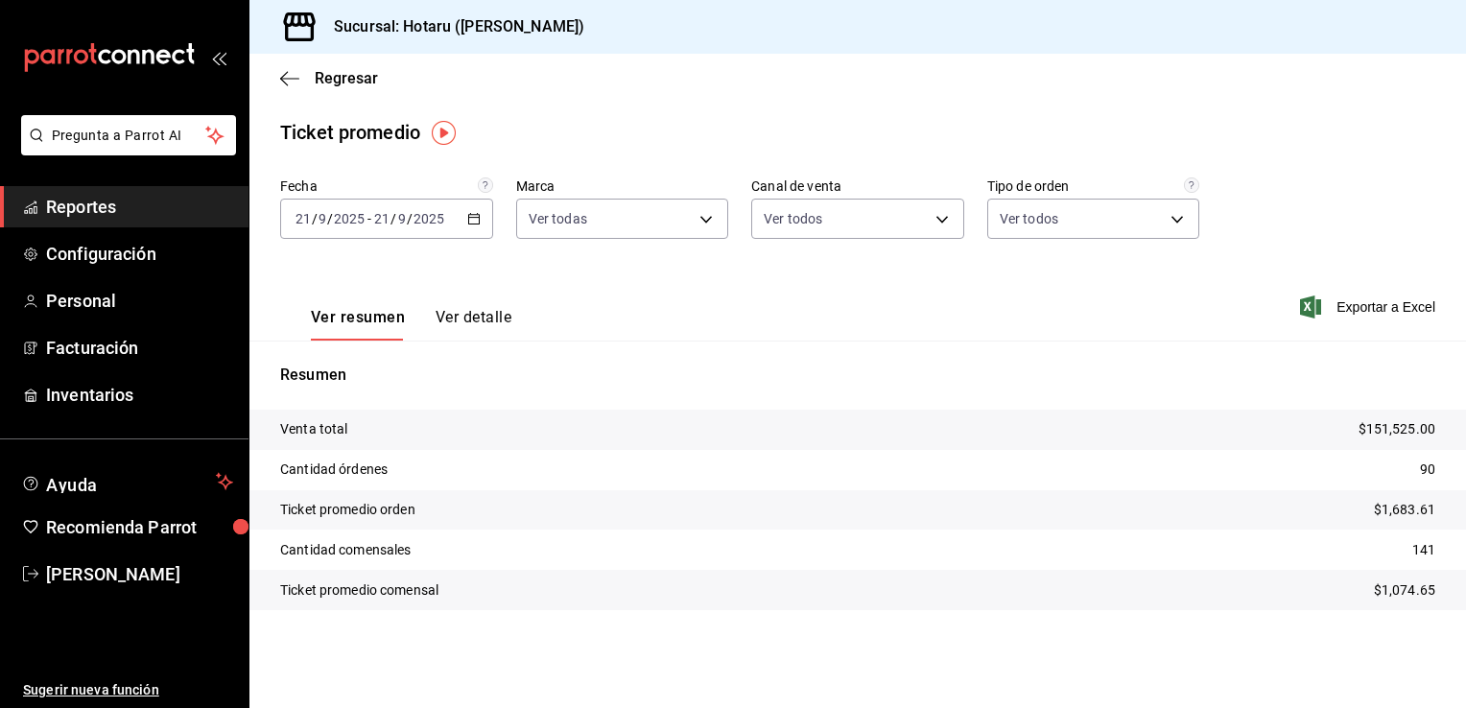
click at [472, 221] on icon "button" at bounding box center [473, 218] width 13 height 13
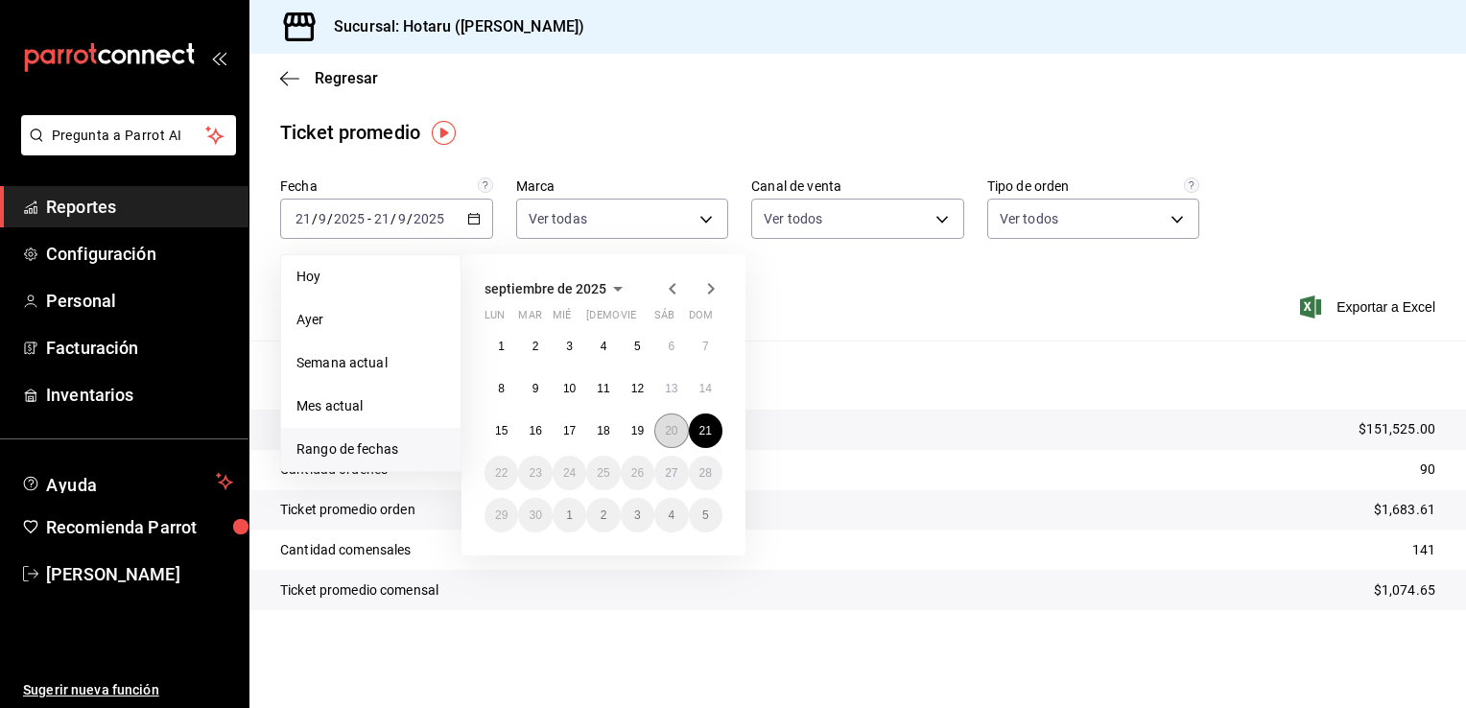
click at [665, 431] on abbr "20" at bounding box center [671, 430] width 12 height 13
click at [699, 434] on abbr "21" at bounding box center [705, 430] width 12 height 13
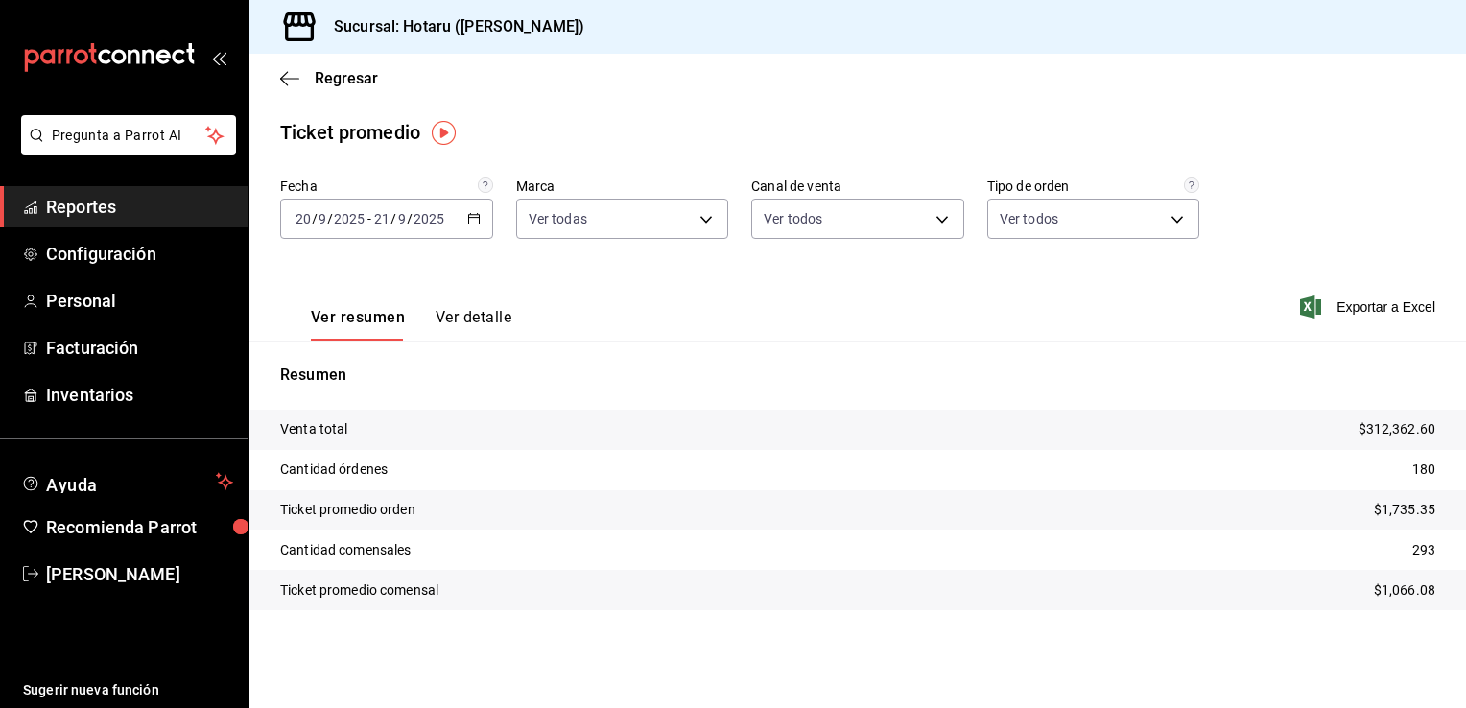
click at [467, 218] on icon "button" at bounding box center [473, 218] width 13 height 13
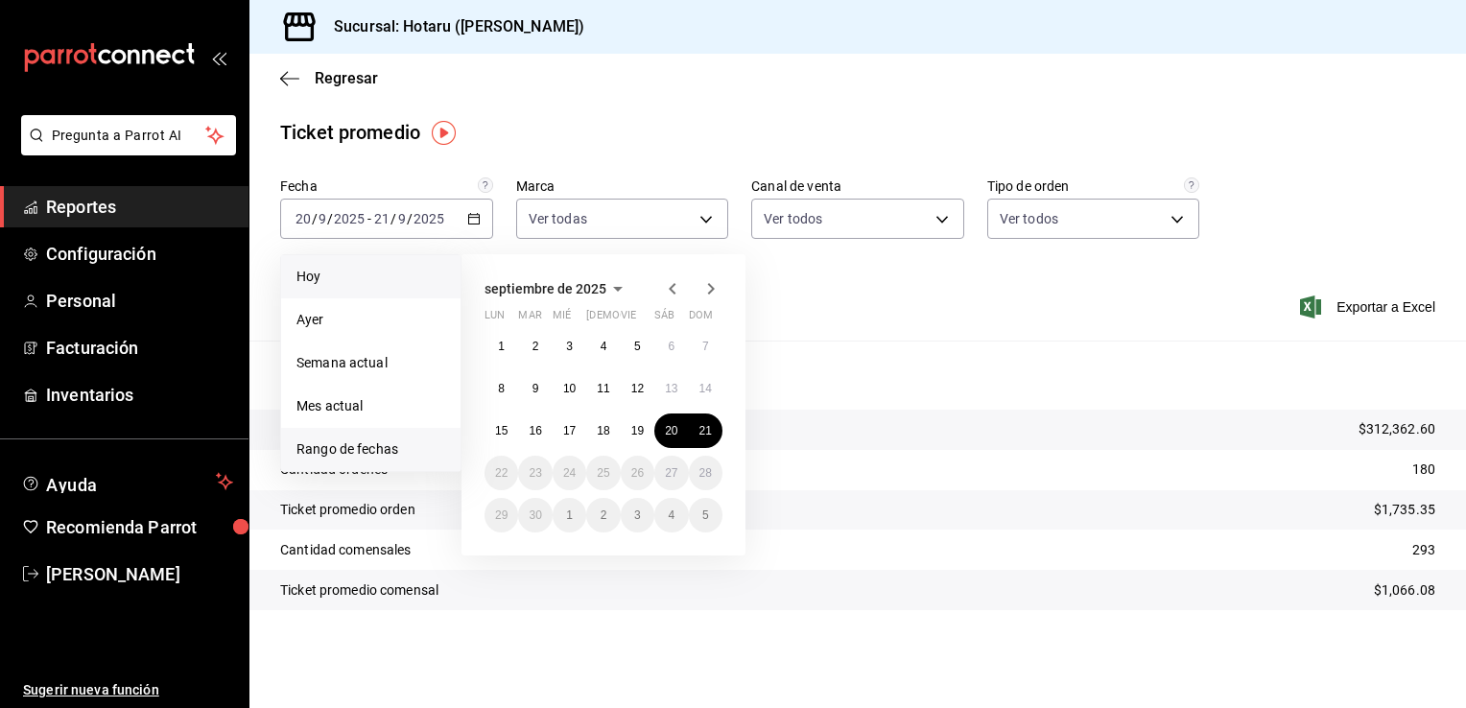
click at [316, 286] on span "Hoy" at bounding box center [370, 277] width 149 height 20
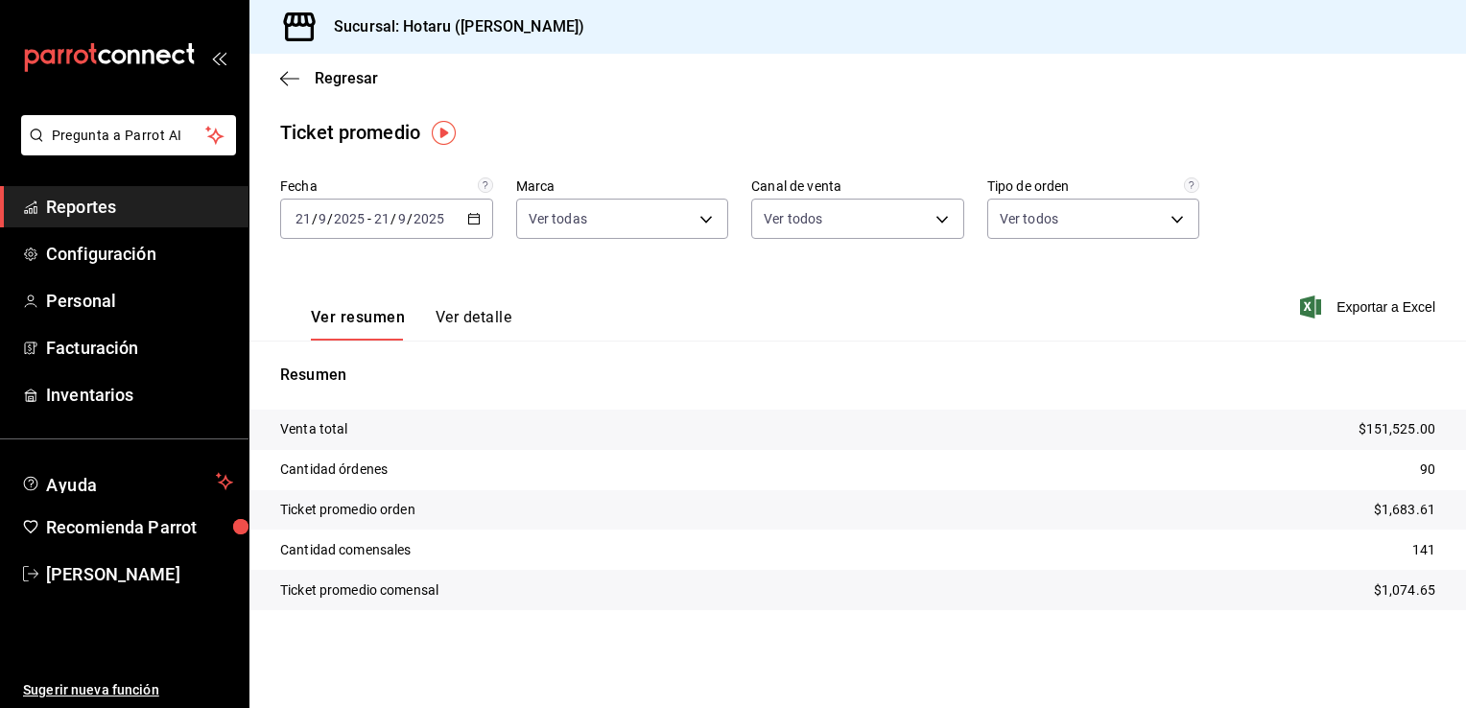
click at [405, 219] on input "9" at bounding box center [402, 218] width 10 height 15
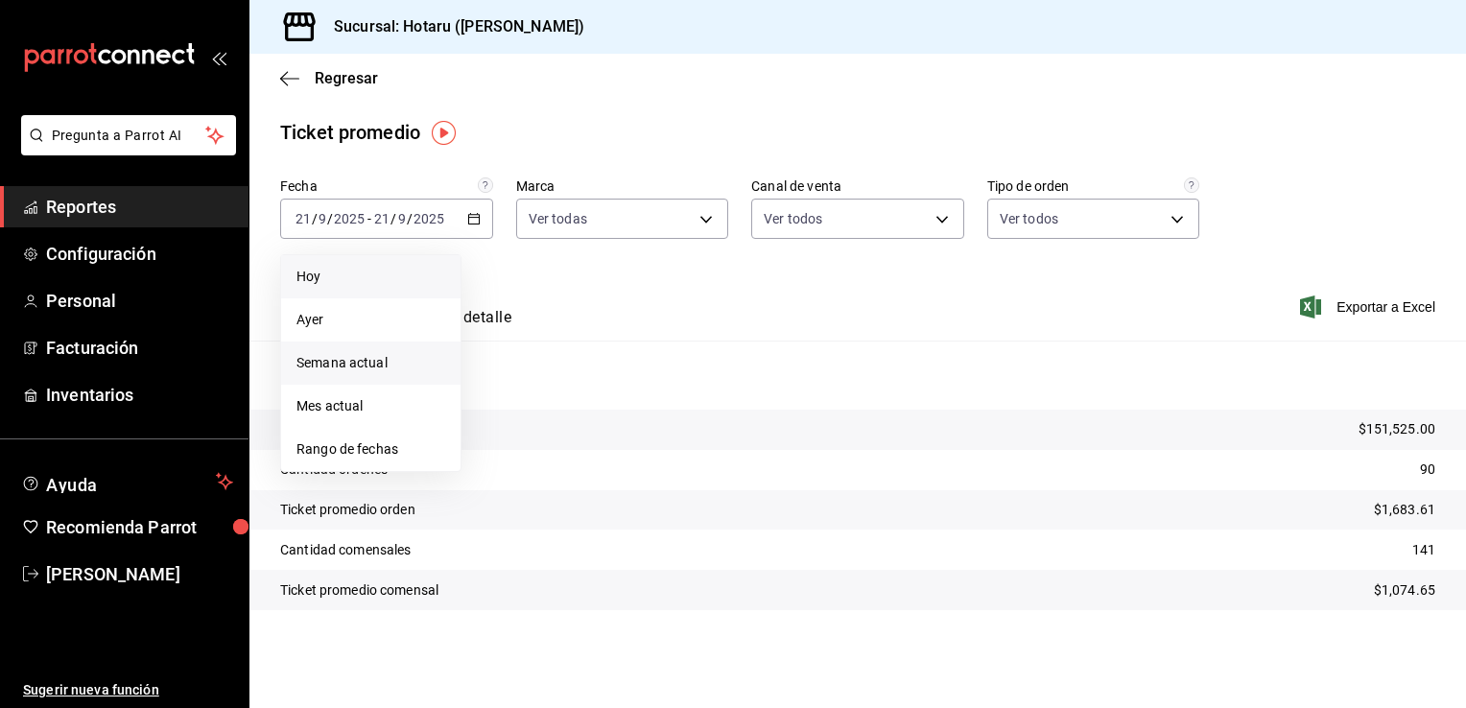
click at [352, 360] on span "Semana actual" at bounding box center [370, 363] width 149 height 20
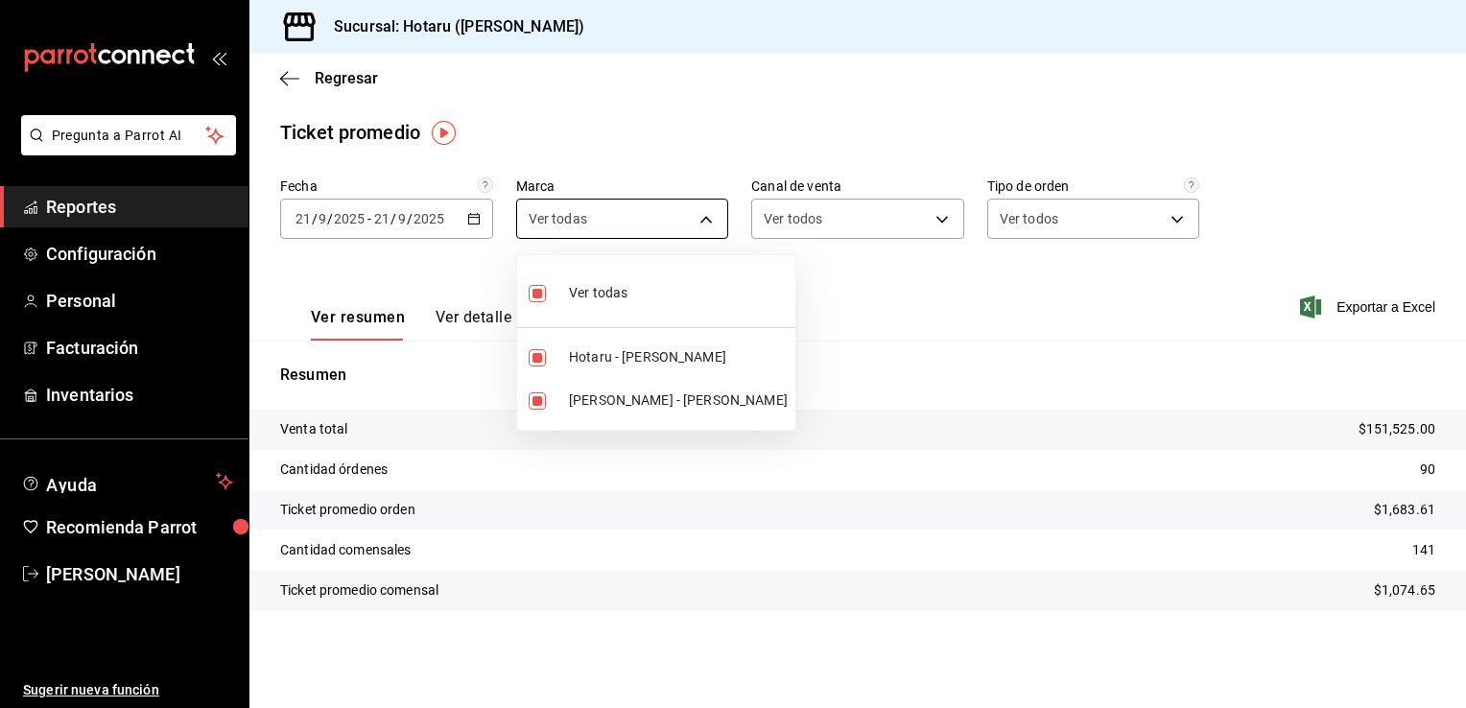
click at [705, 217] on body "Pregunta a Parrot AI Reportes Configuración Personal Facturación Inventarios Ay…" at bounding box center [733, 354] width 1466 height 708
click at [539, 290] on input "checkbox" at bounding box center [537, 293] width 17 height 17
checkbox input "false"
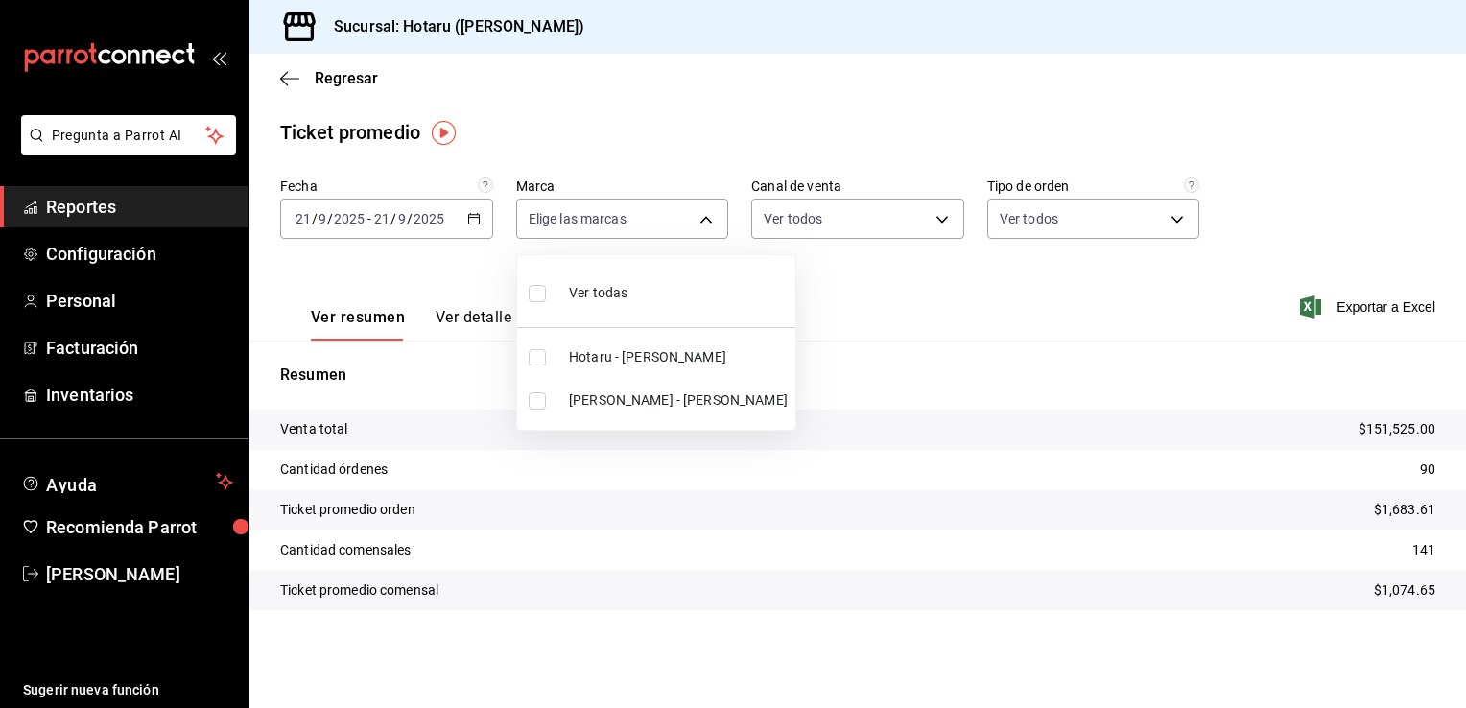
click at [674, 148] on div at bounding box center [733, 354] width 1466 height 708
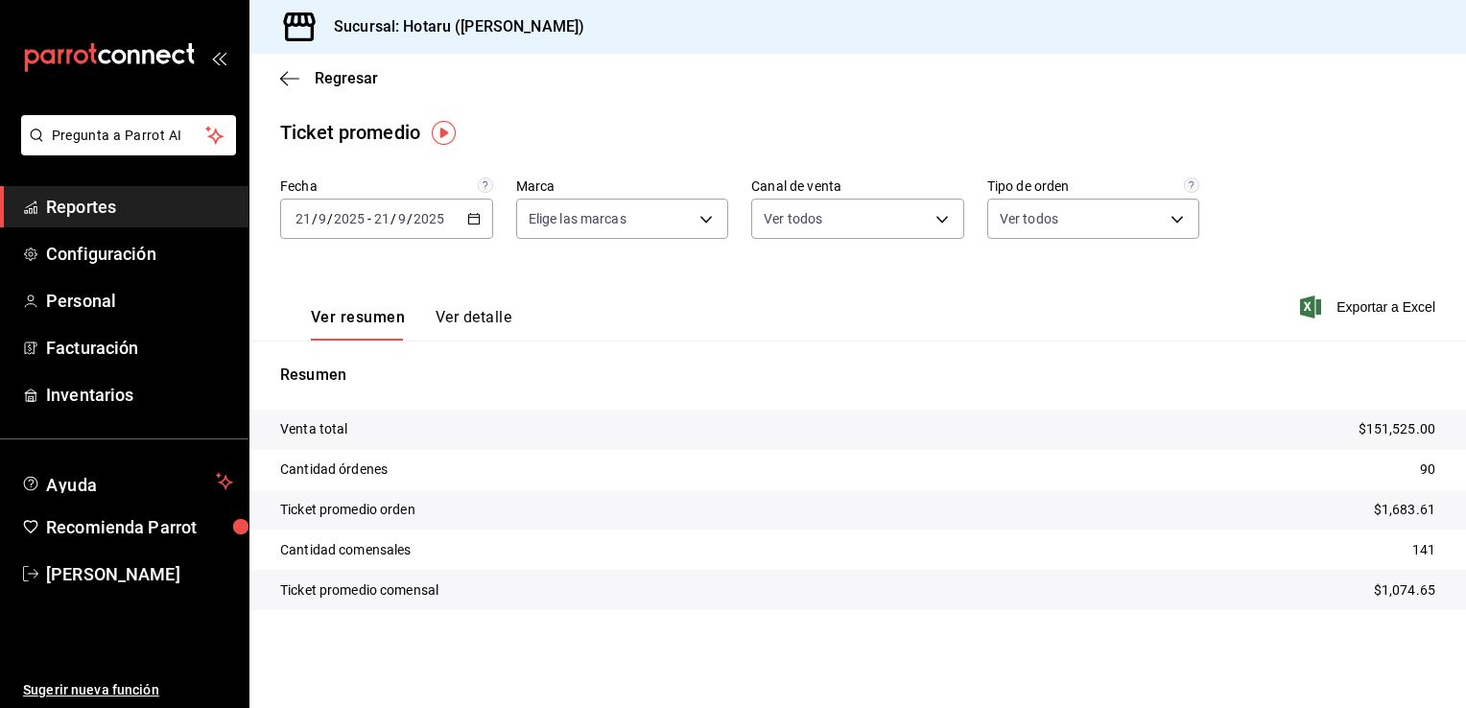
click at [477, 221] on icon "button" at bounding box center [473, 218] width 13 height 13
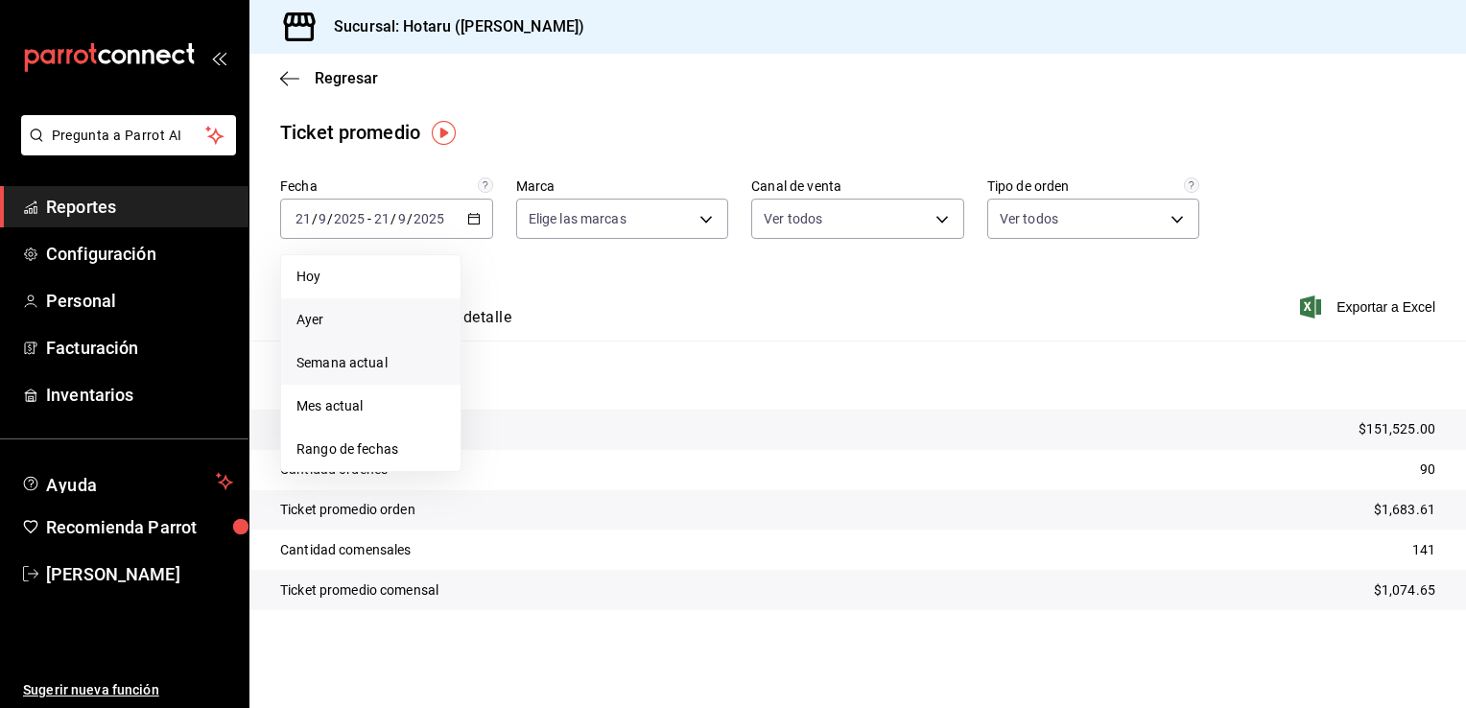
click at [334, 318] on span "Ayer" at bounding box center [370, 320] width 149 height 20
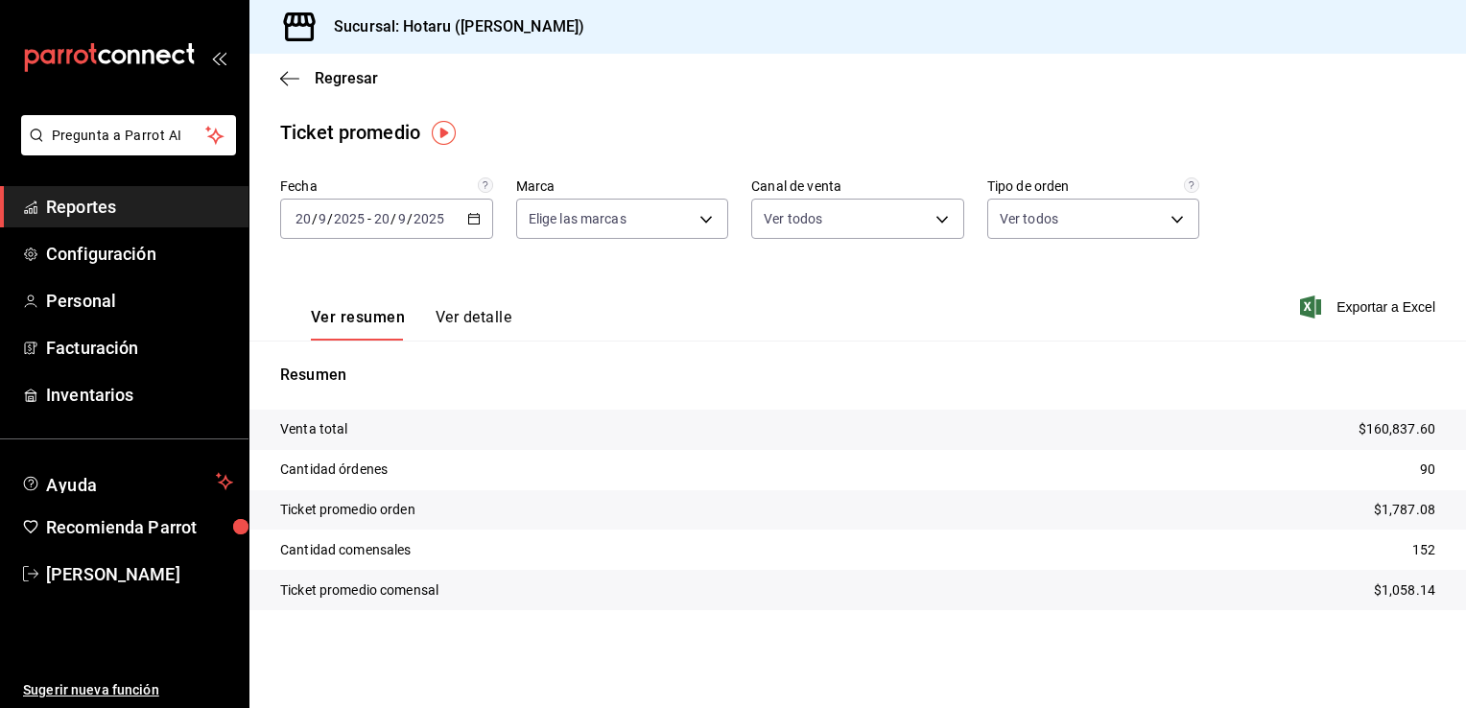
click at [471, 211] on div "2025-09-20 20 / 9 / 2025 - 2025-09-20 20 / 9 / 2025" at bounding box center [386, 219] width 213 height 40
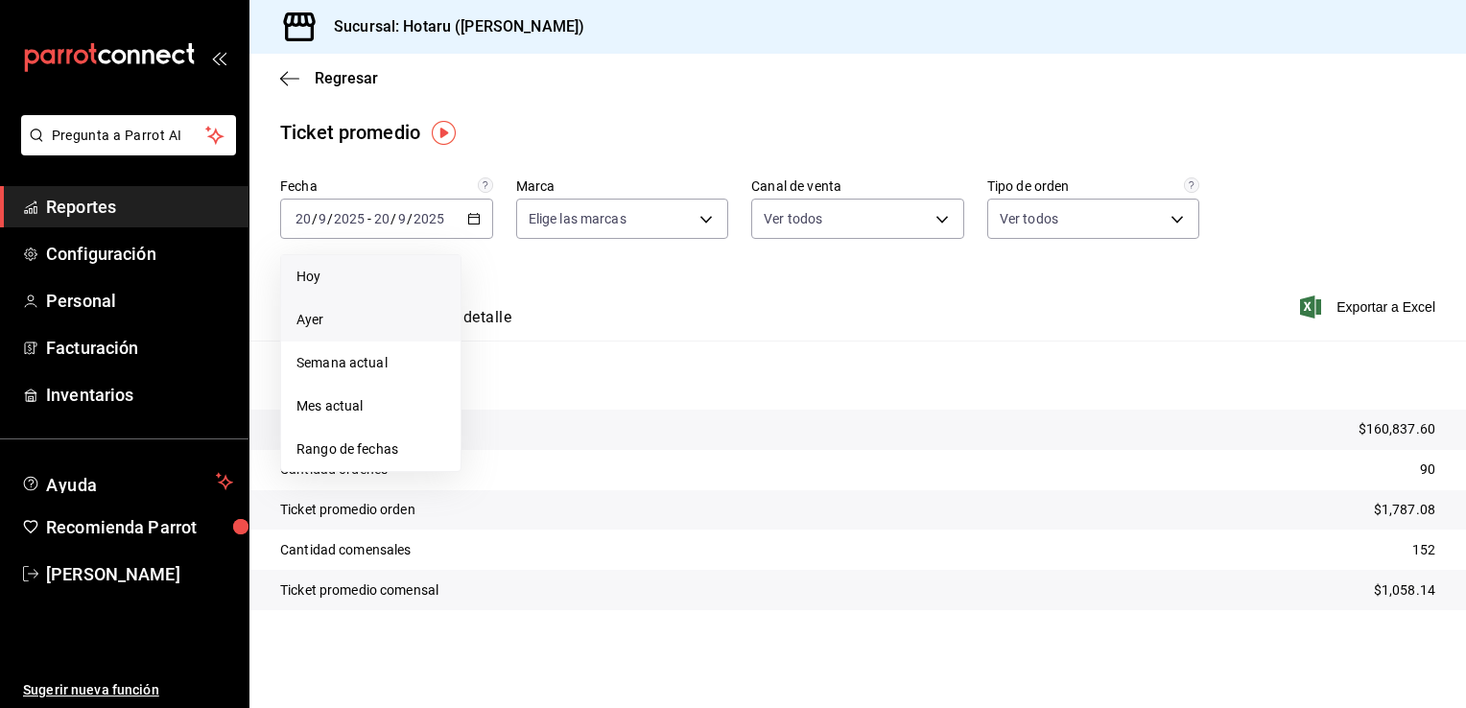
click at [345, 281] on span "Hoy" at bounding box center [370, 277] width 149 height 20
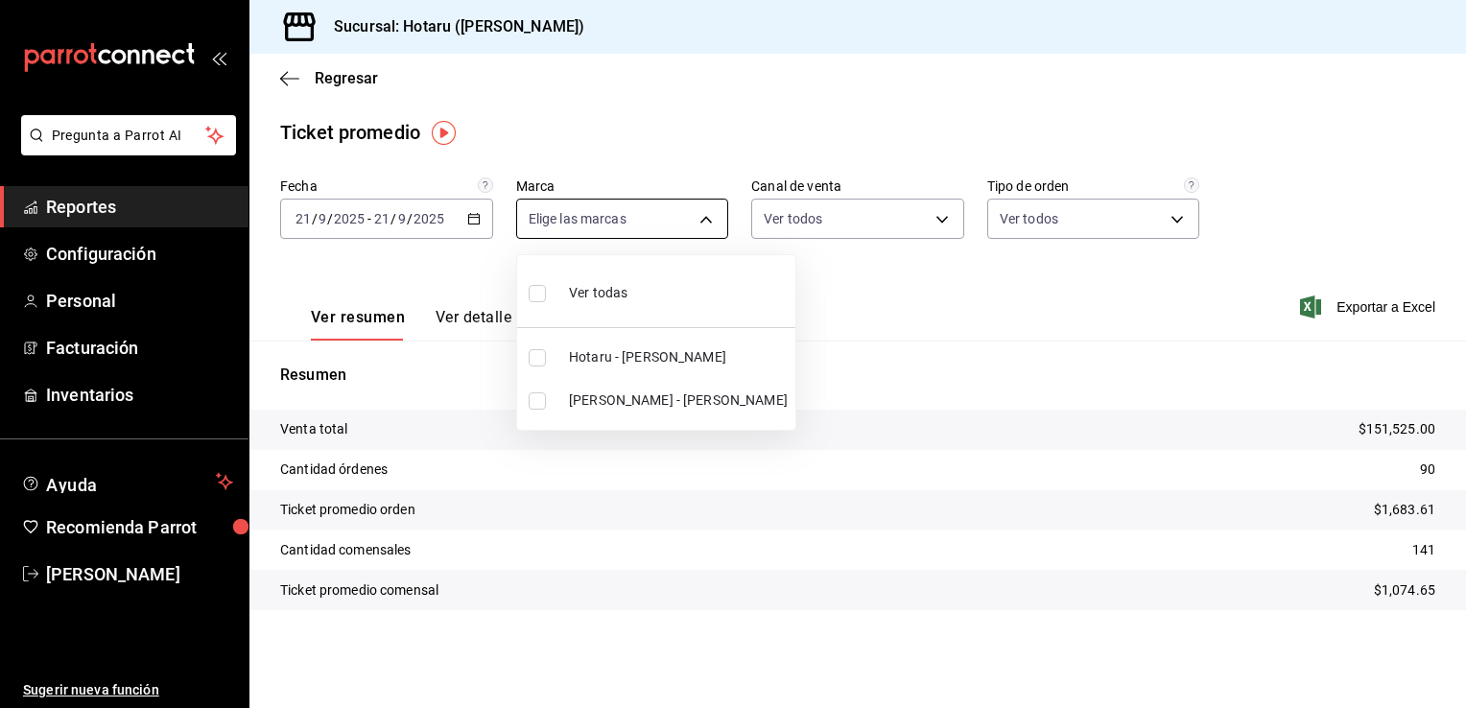
click at [711, 217] on body "Pregunta a Parrot AI Reportes Configuración Personal Facturación Inventarios Ay…" at bounding box center [733, 354] width 1466 height 708
click at [641, 106] on div at bounding box center [733, 354] width 1466 height 708
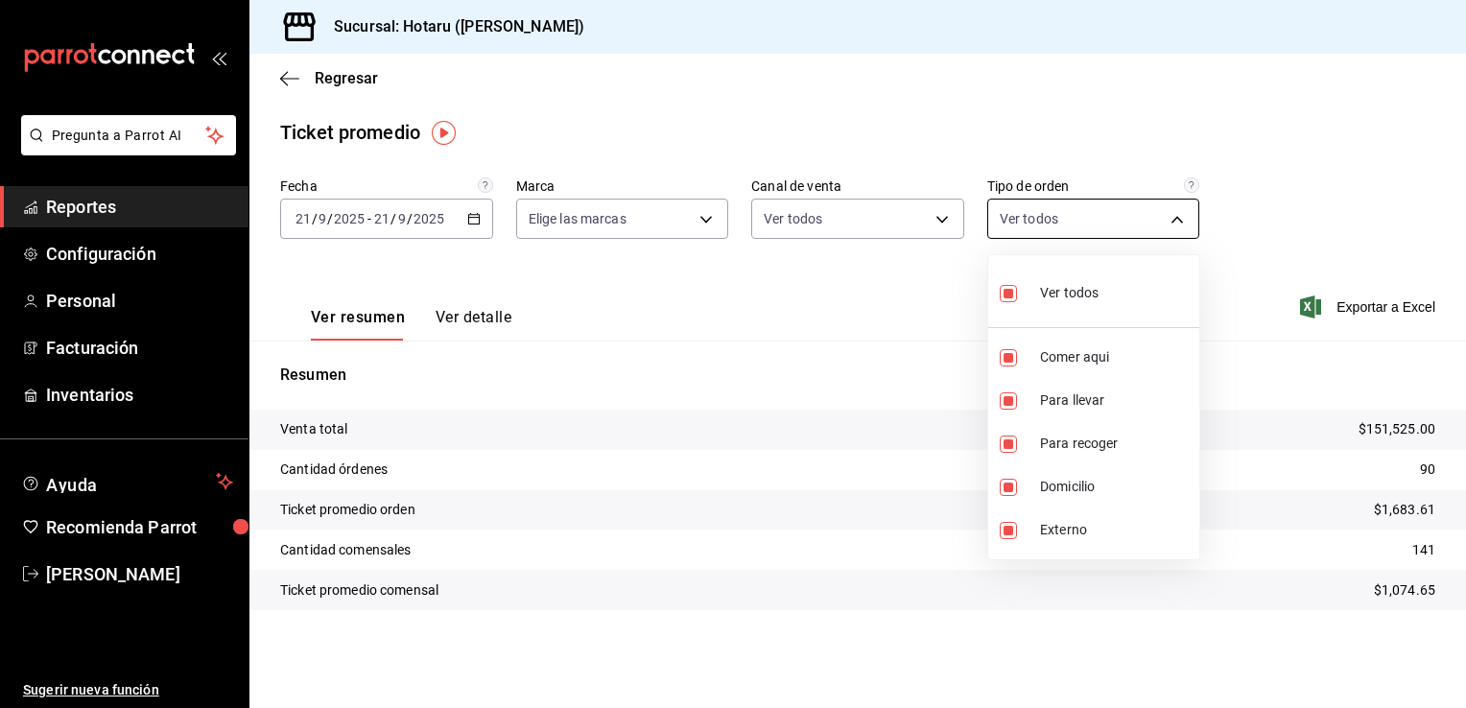
click at [1176, 217] on body "Pregunta a Parrot AI Reportes Configuración Personal Facturación Inventarios Ay…" at bounding box center [733, 354] width 1466 height 708
click at [1068, 123] on div at bounding box center [733, 354] width 1466 height 708
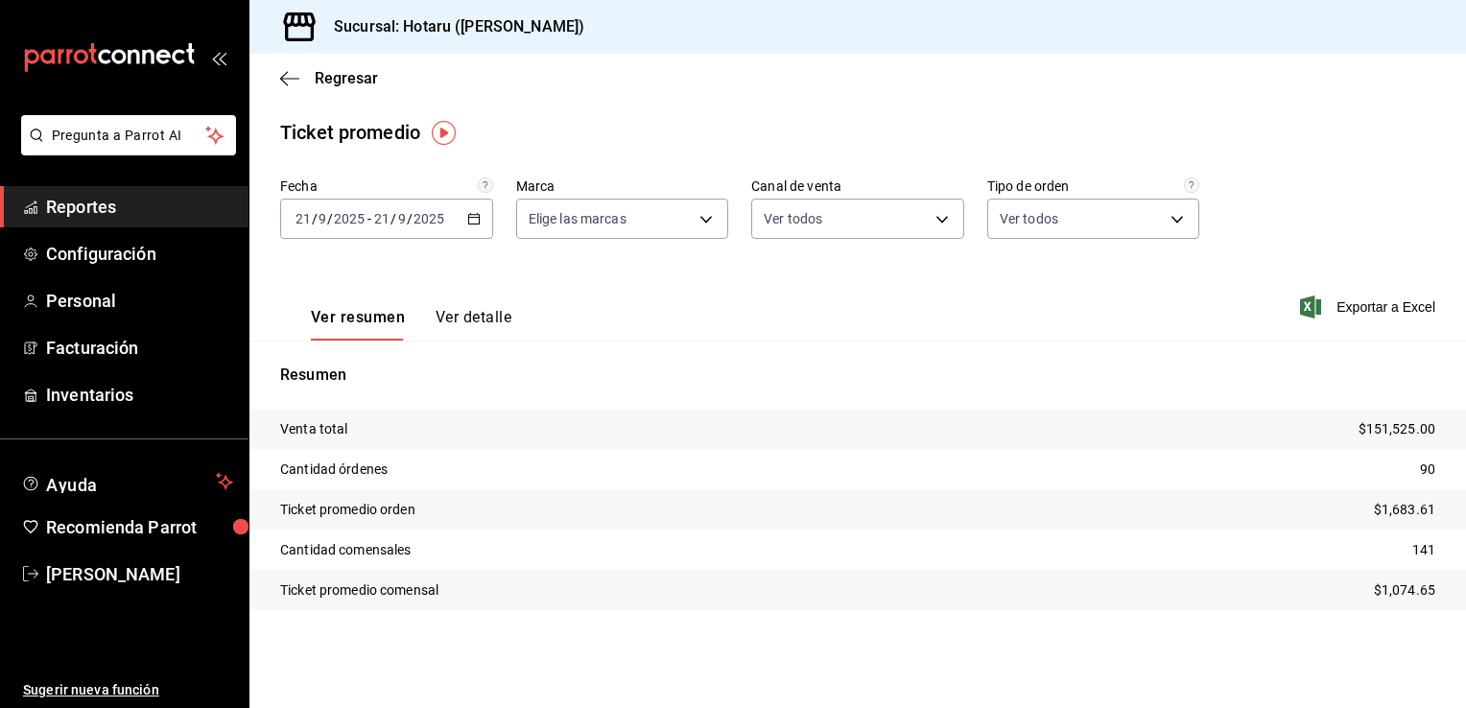
click at [310, 432] on p "Venta total" at bounding box center [313, 429] width 67 height 20
click at [450, 320] on button "Ver detalle" at bounding box center [473, 324] width 76 height 33
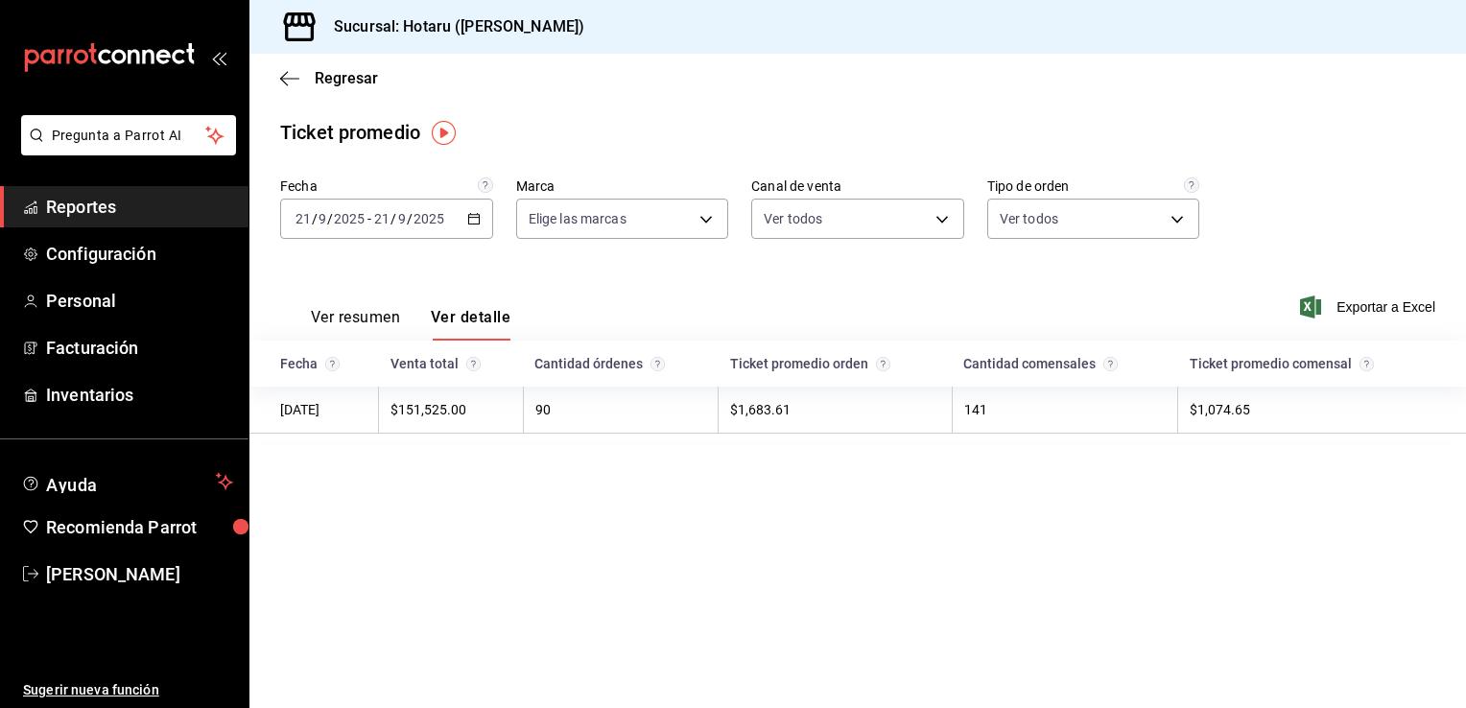
click at [278, 70] on div "Regresar" at bounding box center [857, 78] width 1216 height 49
click at [282, 72] on icon "button" at bounding box center [289, 78] width 19 height 17
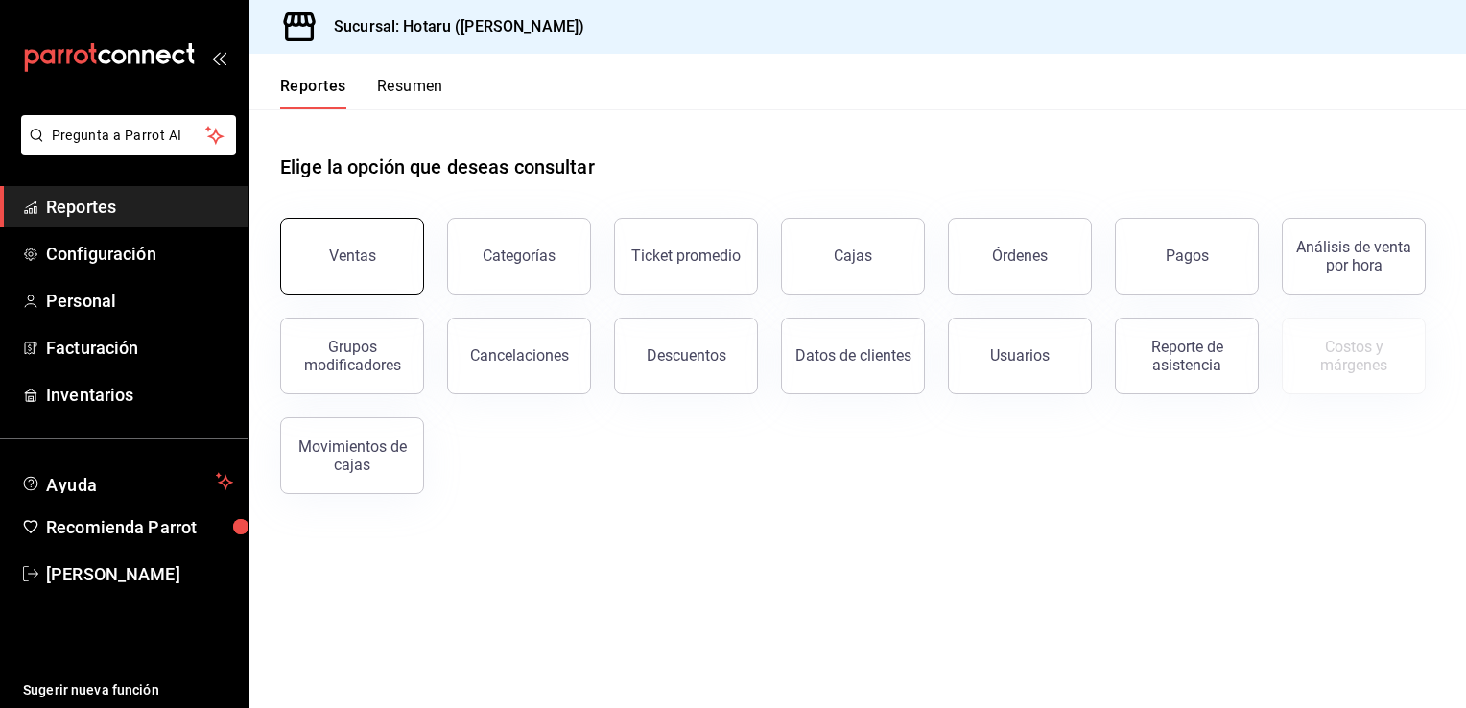
click at [416, 225] on button "Ventas" at bounding box center [352, 256] width 144 height 77
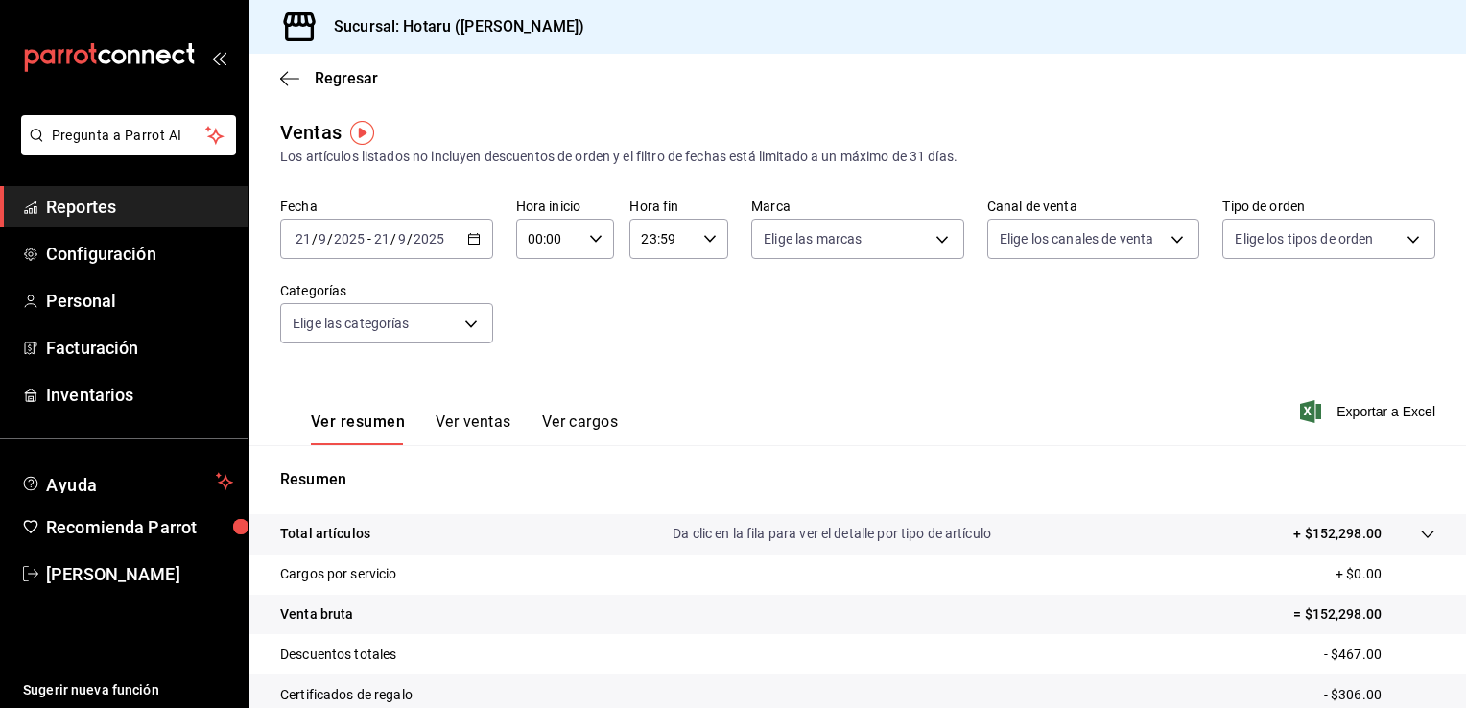
click at [591, 243] on icon "button" at bounding box center [595, 238] width 13 height 13
click at [536, 382] on span "02" at bounding box center [538, 379] width 18 height 15
type input "02:00"
click at [701, 382] on div at bounding box center [733, 354] width 1466 height 708
click at [286, 81] on icon "button" at bounding box center [289, 78] width 19 height 17
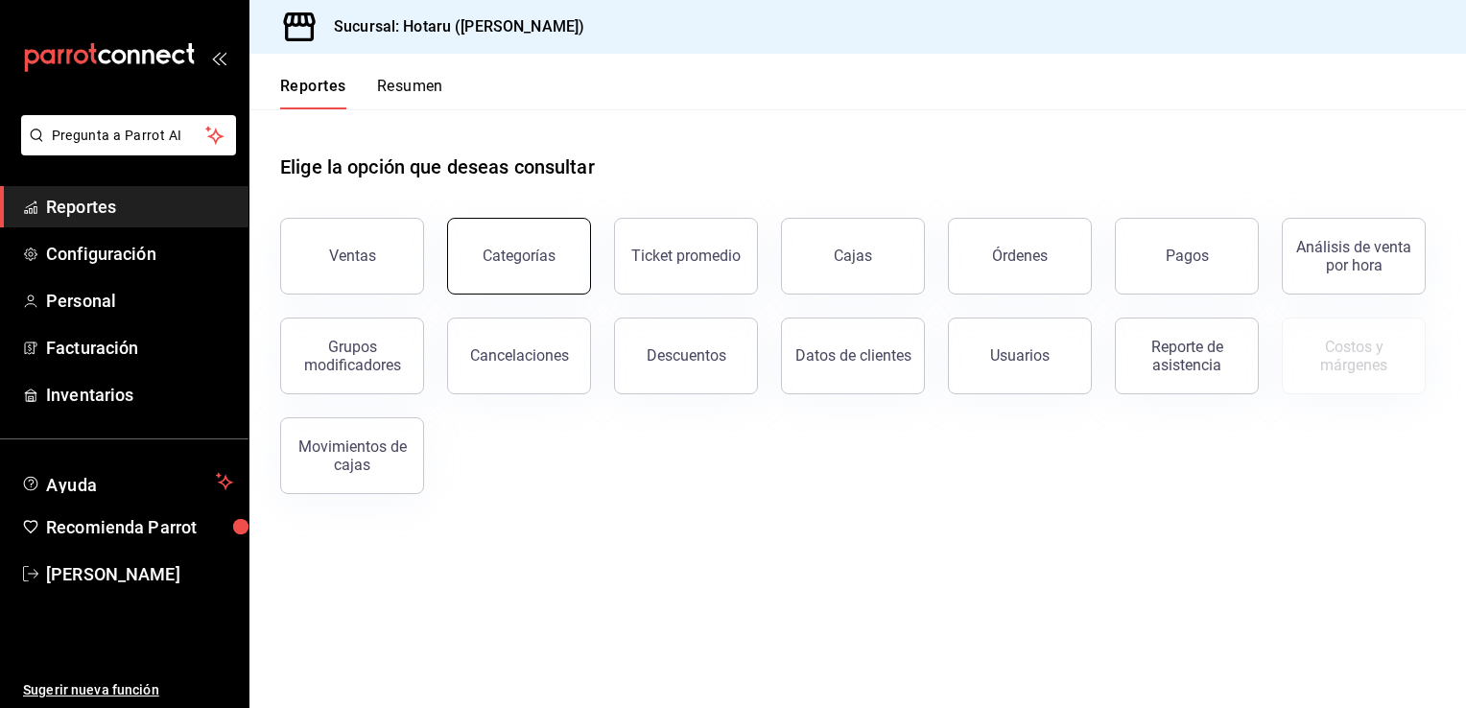
click at [545, 253] on div "Categorías" at bounding box center [518, 256] width 73 height 18
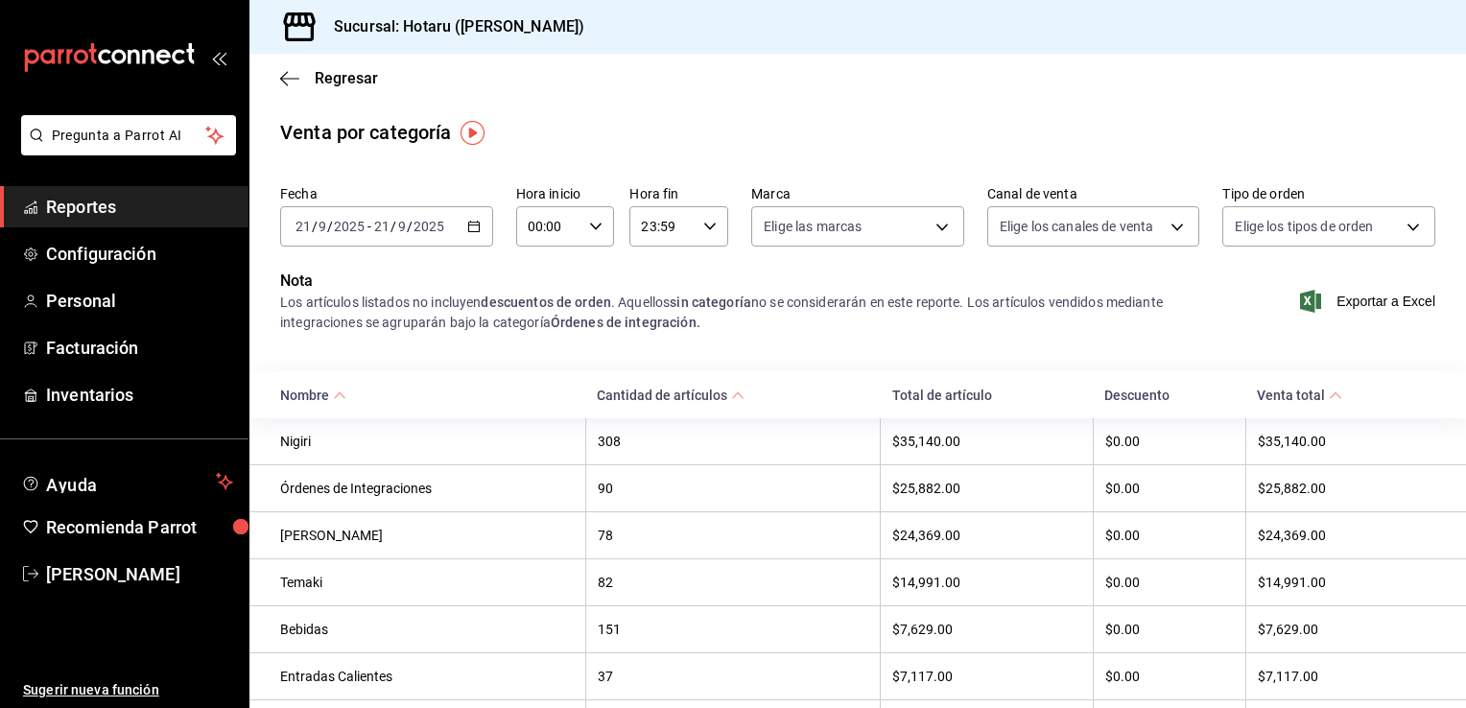
click at [592, 226] on icon "button" at bounding box center [595, 226] width 13 height 13
click at [543, 368] on span "02" at bounding box center [538, 367] width 18 height 15
type input "02:00"
click at [522, 112] on div at bounding box center [733, 354] width 1466 height 708
click at [283, 76] on icon "button" at bounding box center [284, 78] width 8 height 14
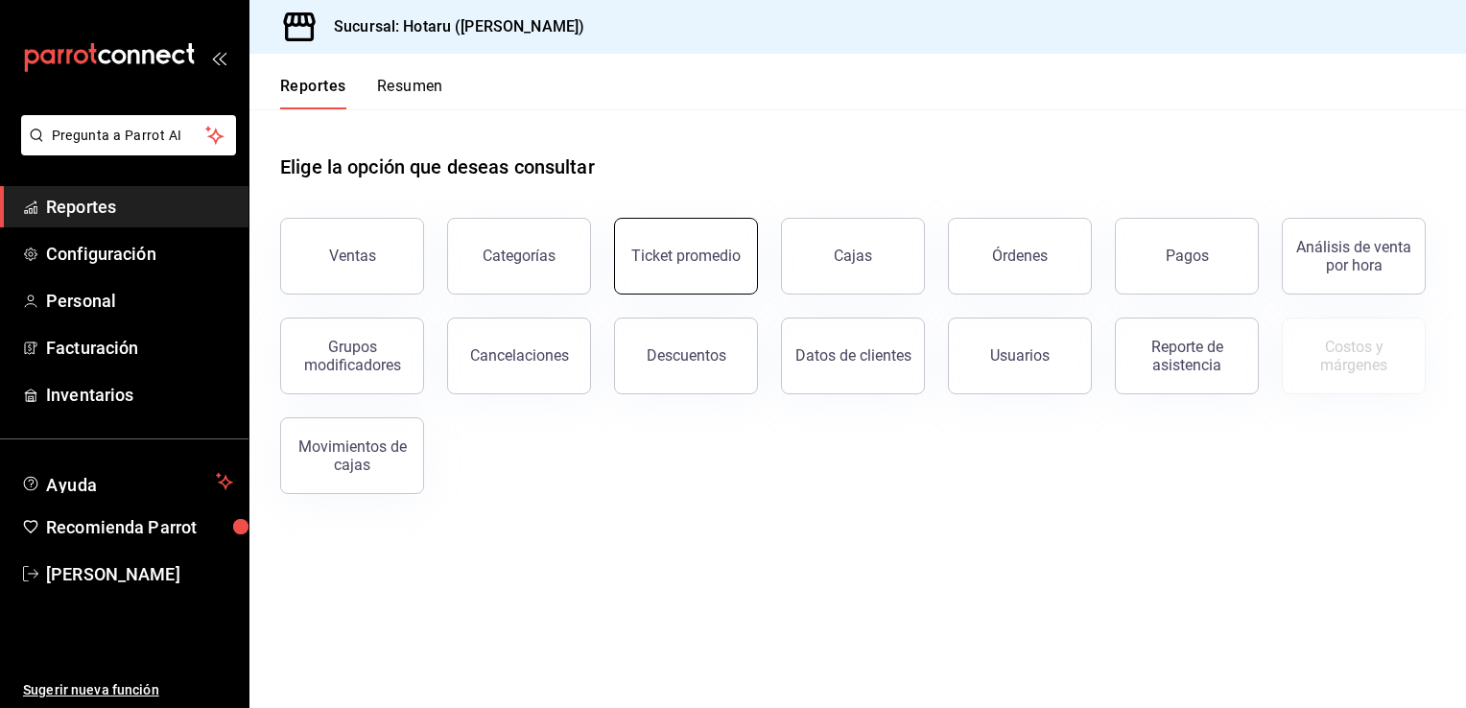
click at [648, 251] on div "Ticket promedio" at bounding box center [685, 256] width 109 height 18
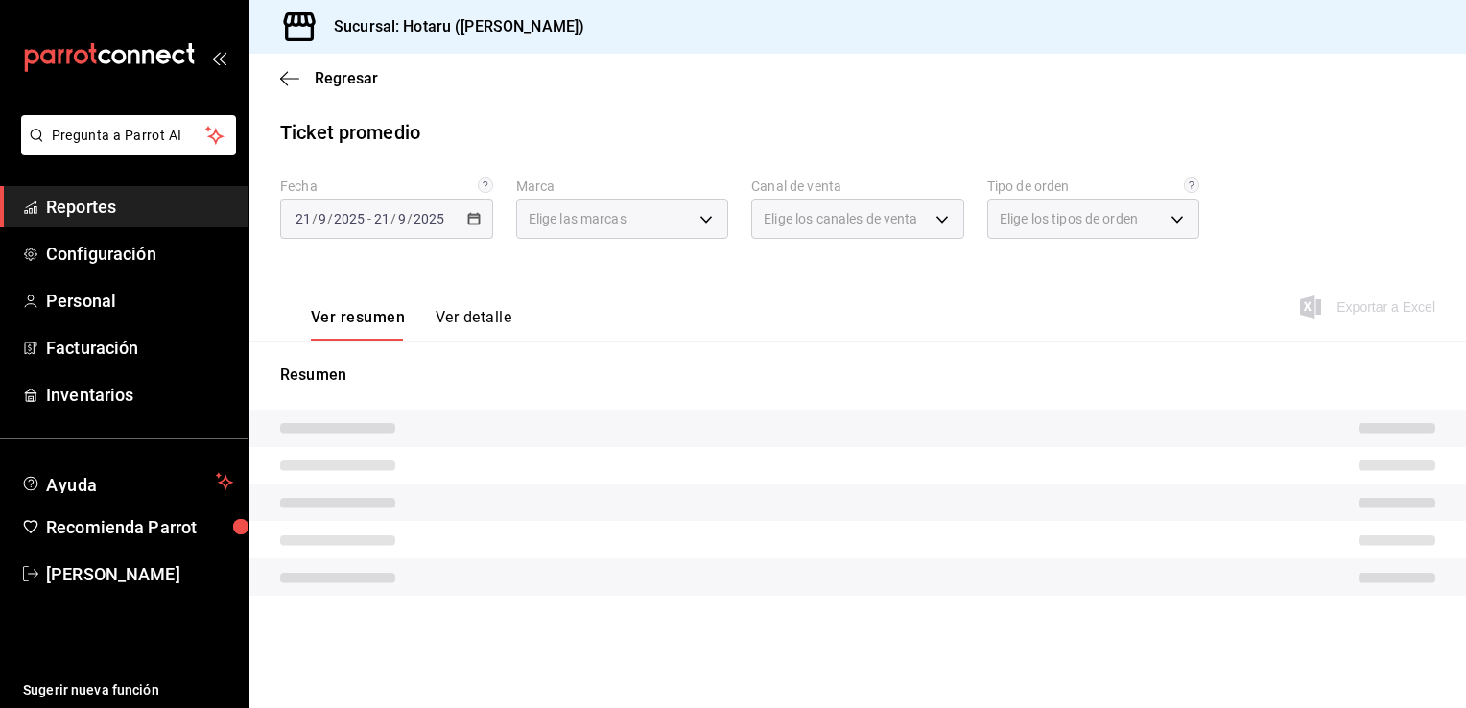
type input "c6f689f8-63fd-49a8-a607-35aea03ac6a9,619c758d-7c36-49c6-a756-e52d453908cb"
type input "PARROT,UBER_EATS,RAPPI,DIDI_FOOD,ONLINE"
type input "1ceba3b7-3cd3-4620-b4ec-4b6d29c74f5d,f38966ed-c187-4b4e-a817-8ece369e4d0b,32ac7…"
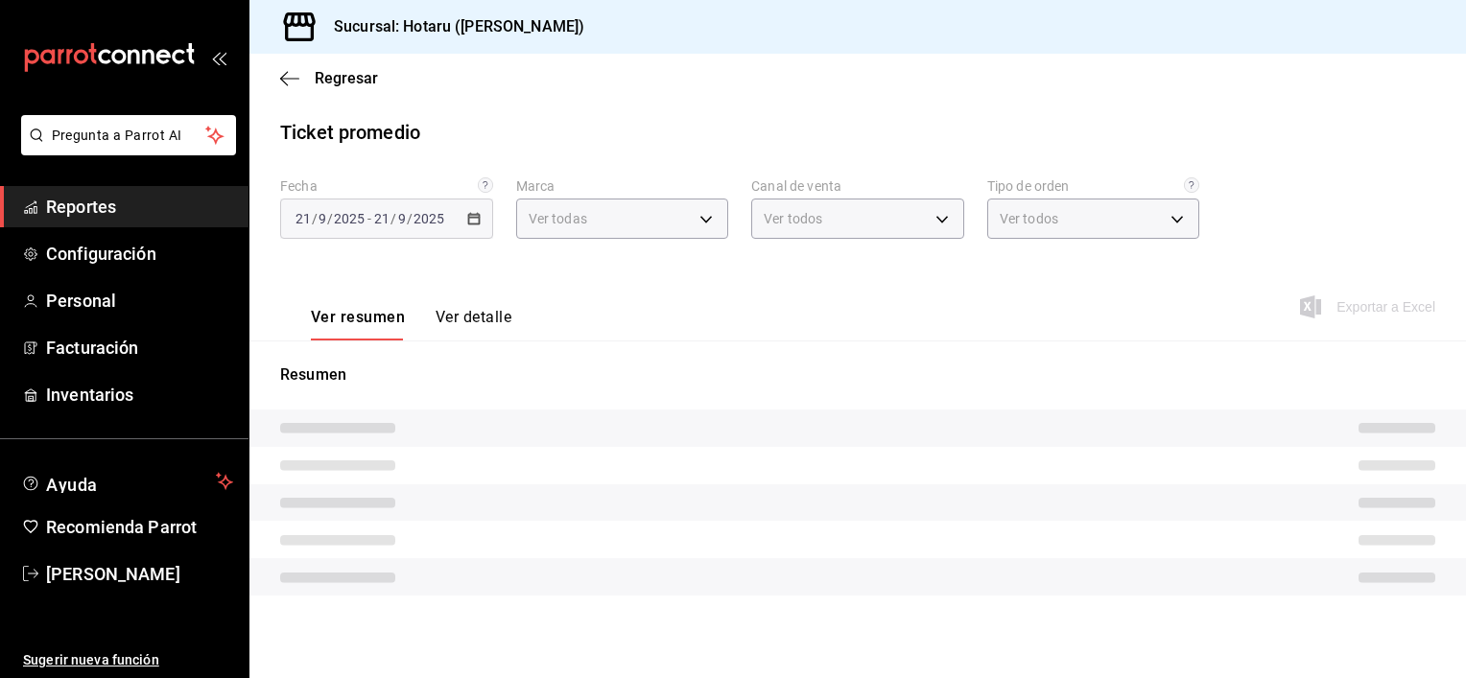
type input "c6f689f8-63fd-49a8-a607-35aea03ac6a9,619c758d-7c36-49c6-a756-e52d453908cb"
type input "PARROT,UBER_EATS,RAPPI,DIDI_FOOD,ONLINE"
type input "1ceba3b7-3cd3-4620-b4ec-4b6d29c74f5d,f38966ed-c187-4b4e-a817-8ece369e4d0b,32ac7…"
